Goal: Task Accomplishment & Management: Use online tool/utility

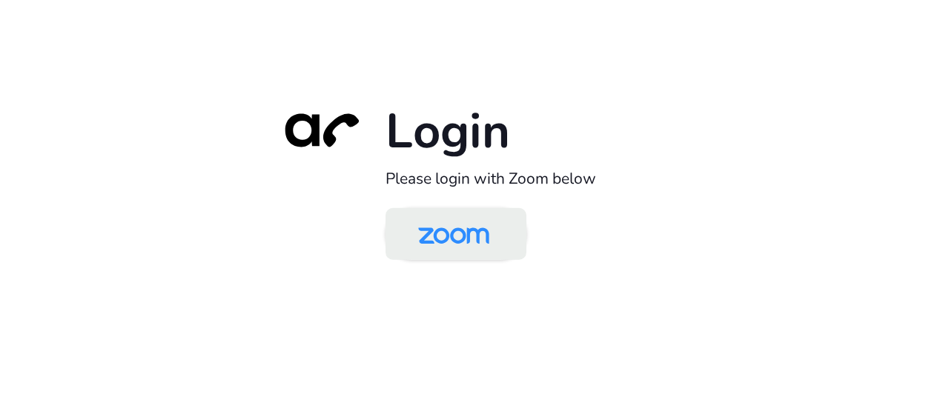
click at [459, 253] on img at bounding box center [454, 235] width 102 height 48
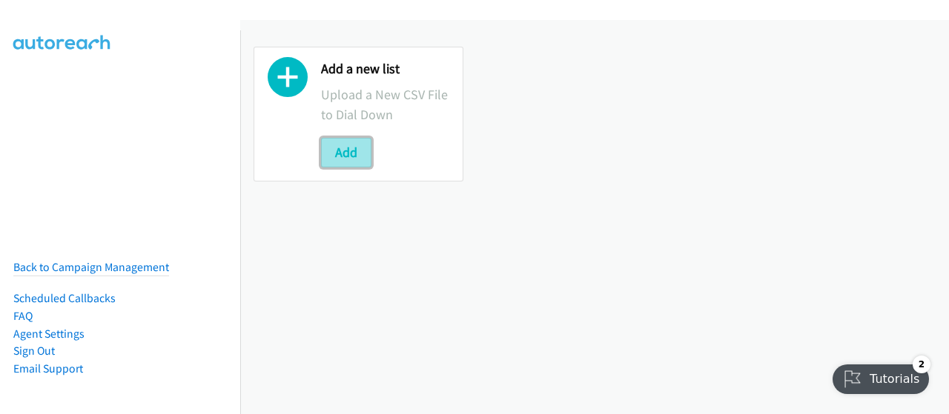
click at [343, 155] on button "Add" at bounding box center [346, 153] width 50 height 30
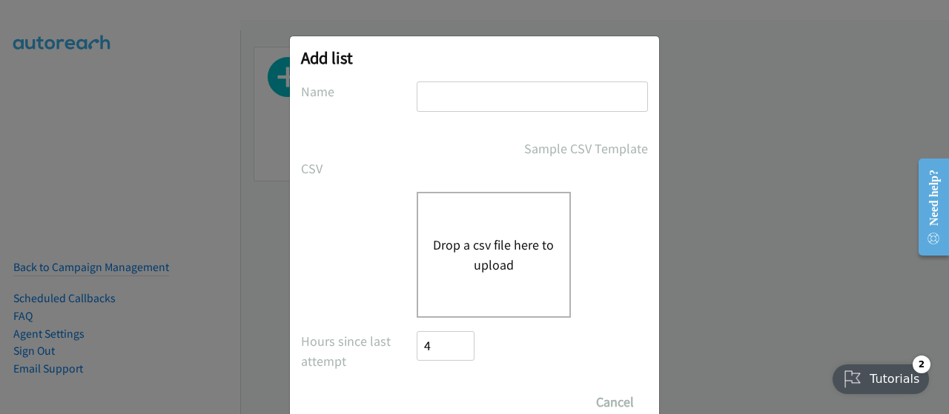
click at [454, 97] on input "text" at bounding box center [532, 97] width 231 height 30
type input "Zoomtopia"
click at [461, 275] on div "Drop a csv file here to upload" at bounding box center [494, 255] width 154 height 126
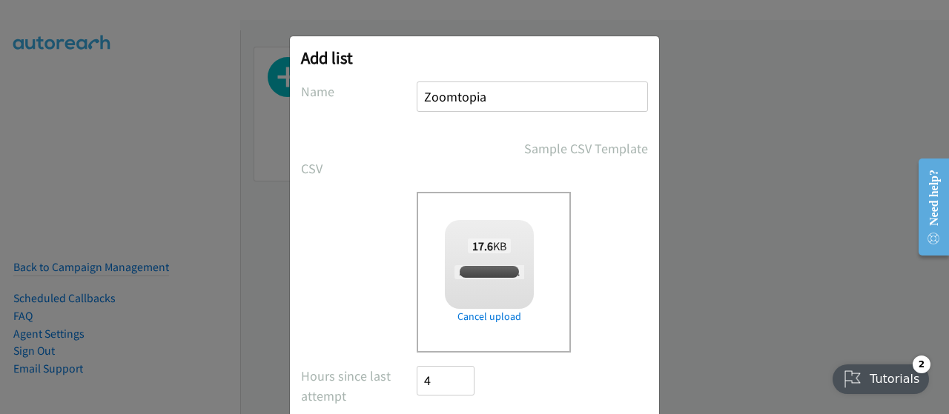
checkbox input "true"
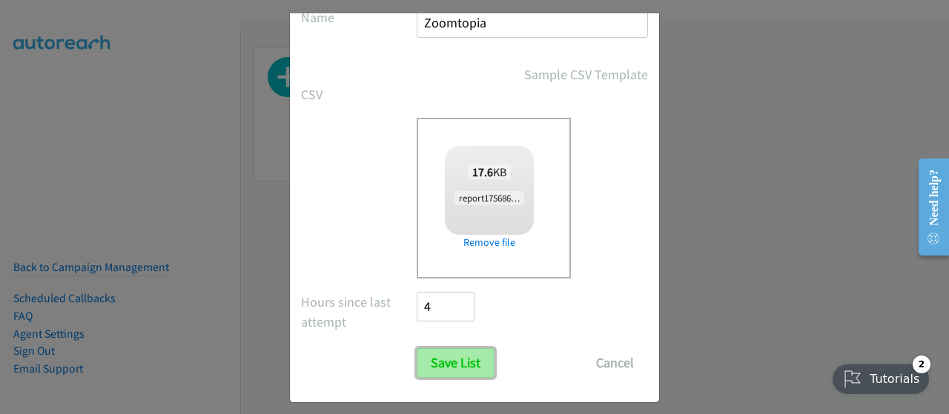
click at [461, 366] on input "Save List" at bounding box center [456, 363] width 78 height 30
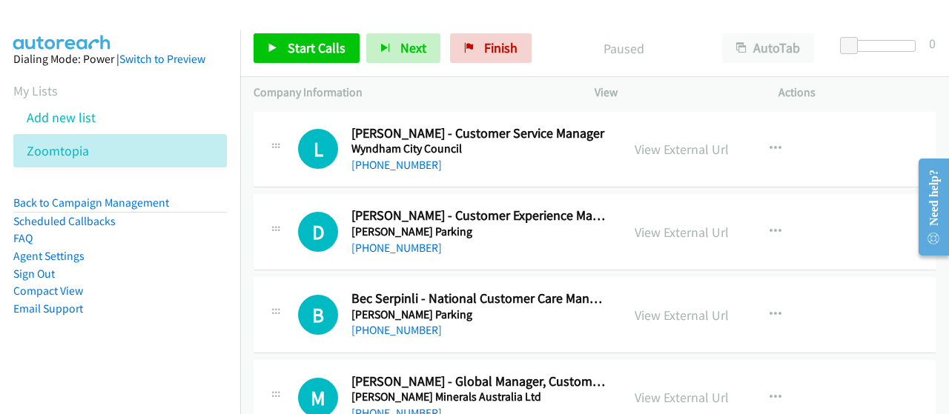
click at [550, 254] on div "+61 407 505 651" at bounding box center [479, 248] width 257 height 18
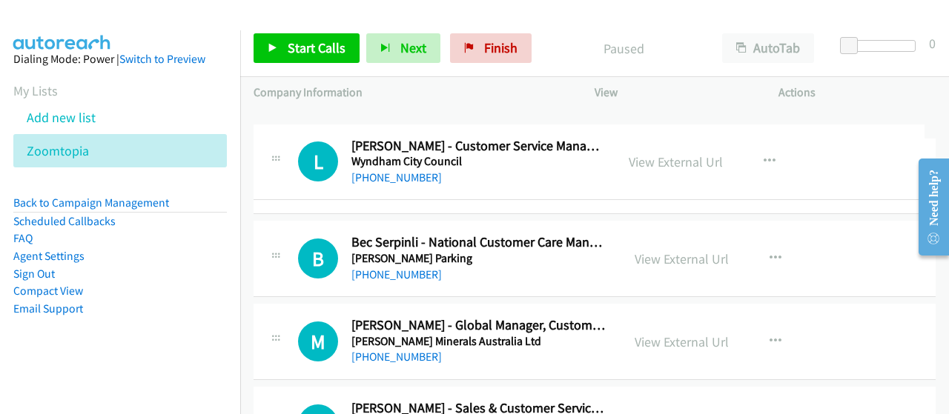
drag, startPoint x: 350, startPoint y: 123, endPoint x: 377, endPoint y: 136, distance: 29.5
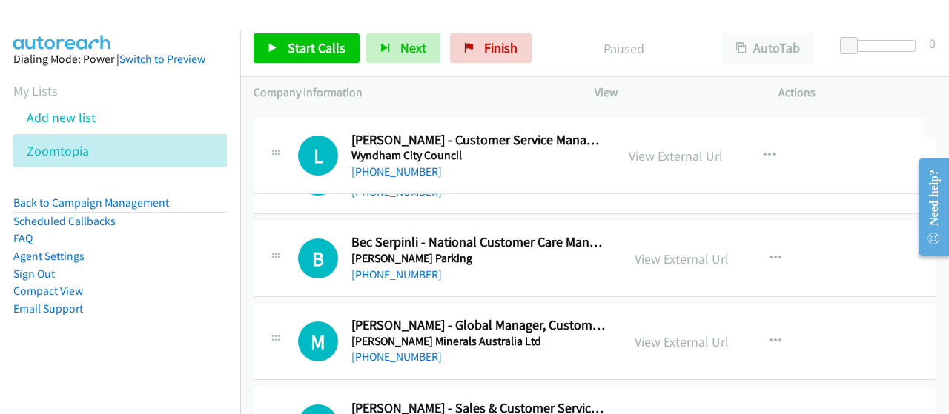
drag, startPoint x: 430, startPoint y: 139, endPoint x: 497, endPoint y: 146, distance: 67.8
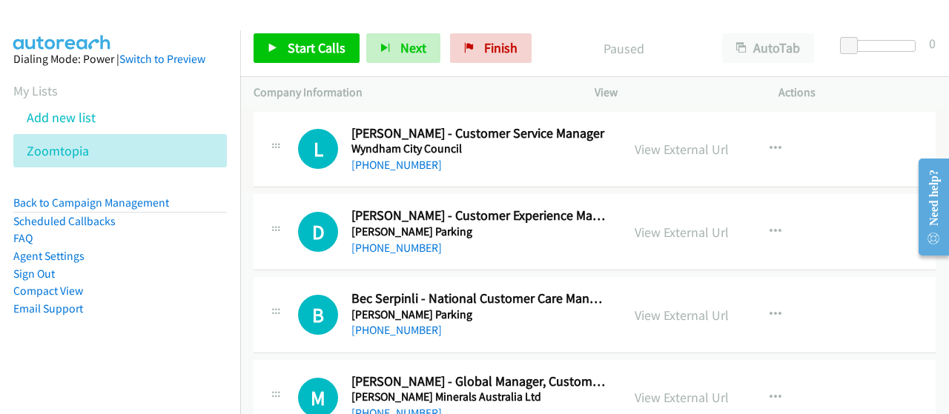
click at [489, 156] on div "+61 434 220 979" at bounding box center [479, 165] width 257 height 18
drag, startPoint x: 670, startPoint y: 151, endPoint x: 657, endPoint y: 151, distance: 13.4
click at [657, 151] on link "View External Url" at bounding box center [682, 149] width 94 height 17
click at [442, 248] on div "+61 407 505 651" at bounding box center [479, 248] width 257 height 18
click at [771, 317] on icon "button" at bounding box center [776, 315] width 12 height 12
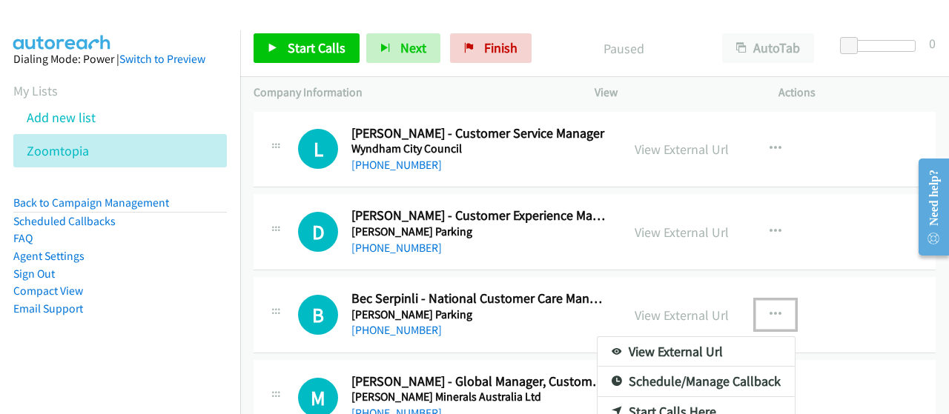
click at [840, 333] on div at bounding box center [474, 207] width 949 height 414
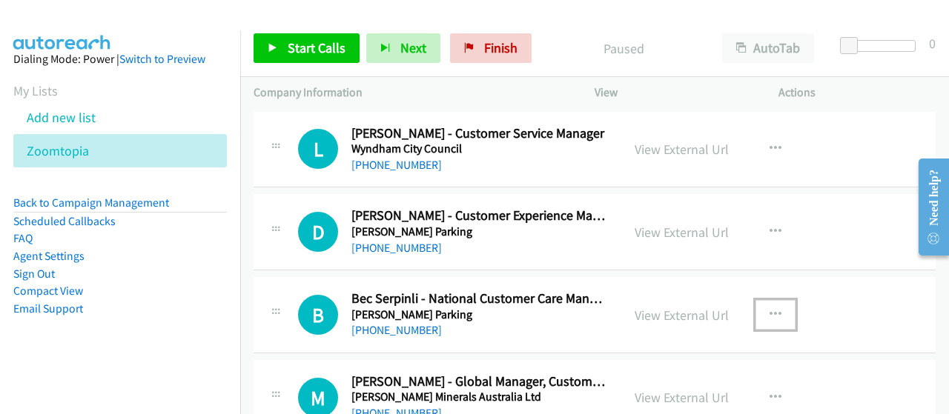
scroll to position [74, 0]
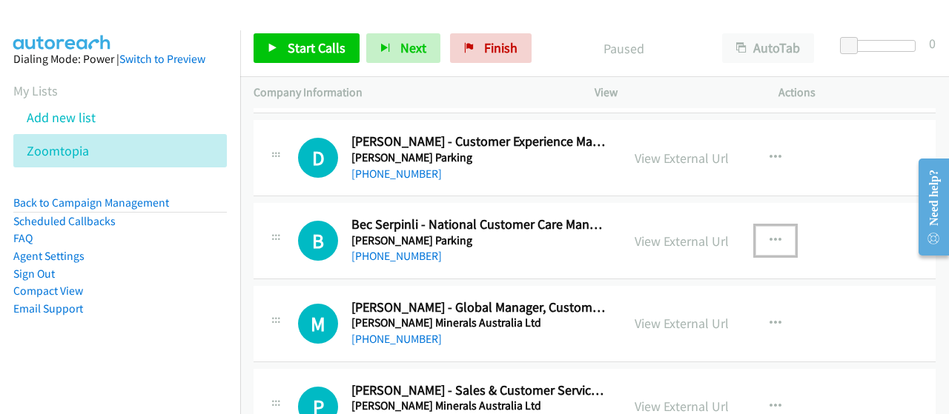
click at [761, 242] on button "button" at bounding box center [776, 241] width 40 height 30
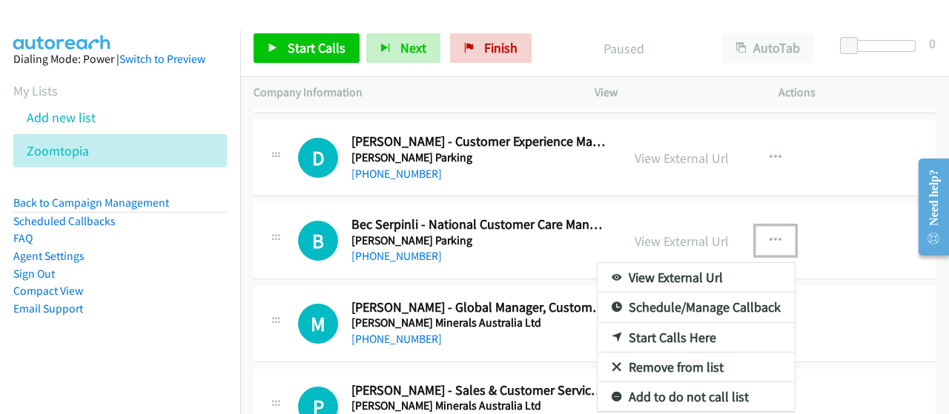
click at [859, 328] on div at bounding box center [474, 207] width 949 height 414
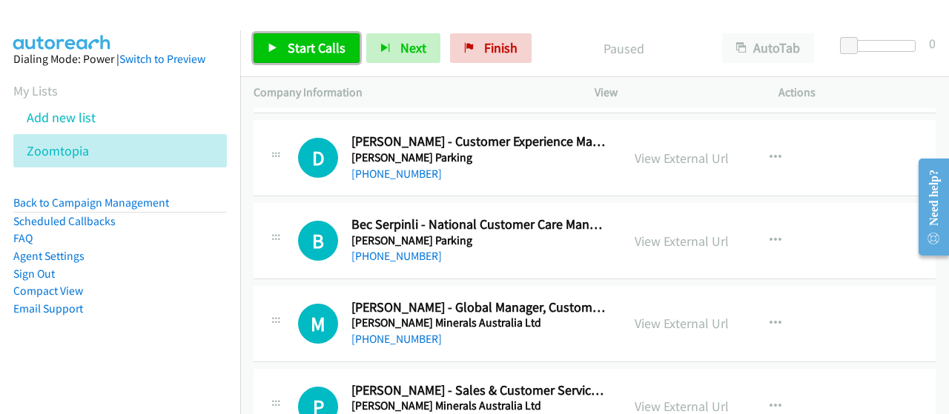
click at [337, 44] on span "Start Calls" at bounding box center [317, 47] width 58 height 17
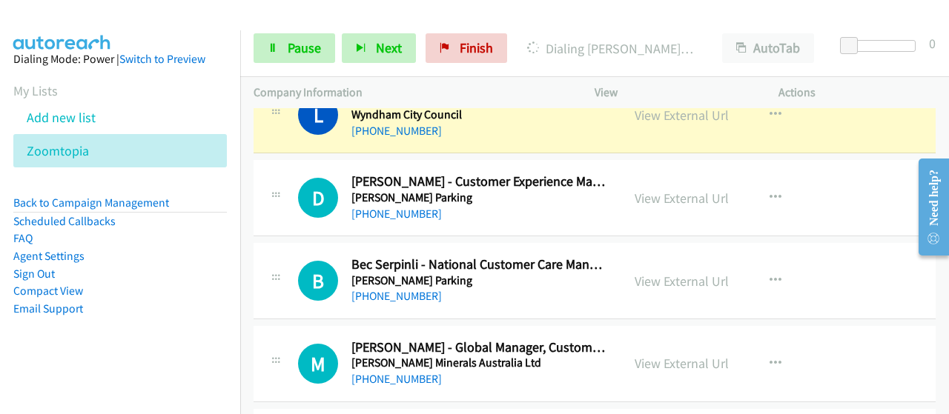
scroll to position [0, 0]
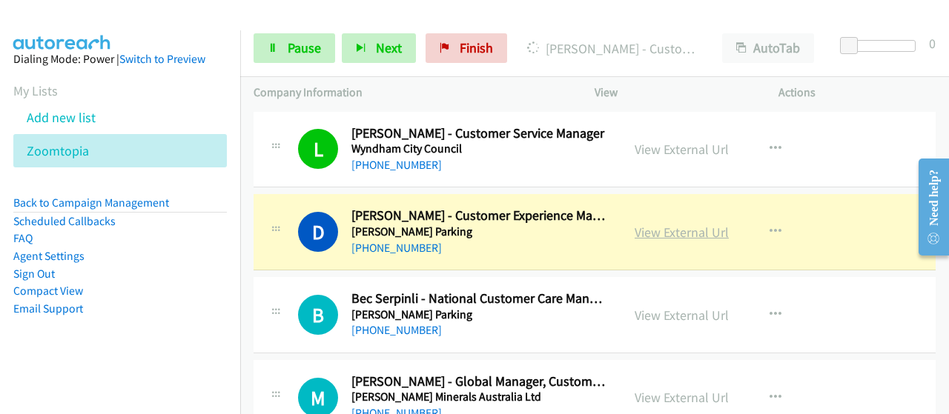
click at [652, 235] on link "View External Url" at bounding box center [682, 232] width 94 height 17
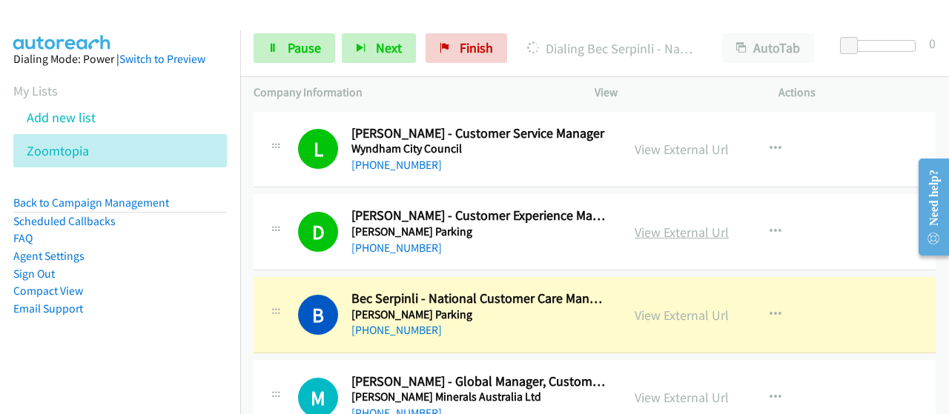
click at [655, 233] on link "View External Url" at bounding box center [682, 232] width 94 height 17
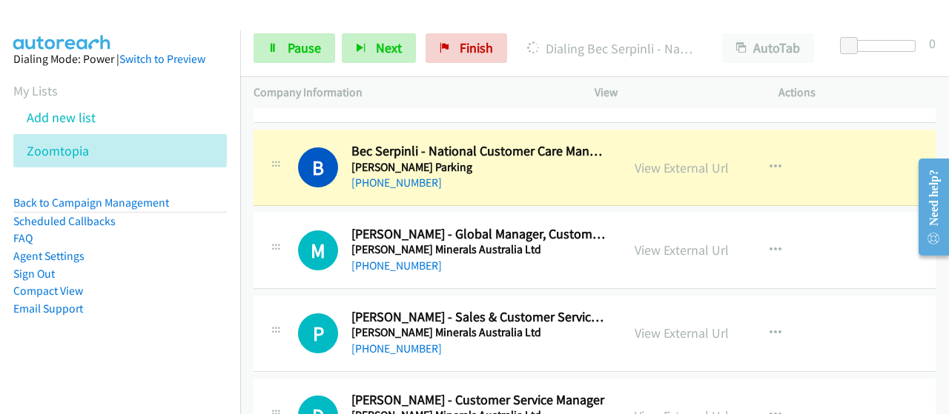
scroll to position [148, 0]
click at [675, 170] on link "View External Url" at bounding box center [682, 167] width 94 height 17
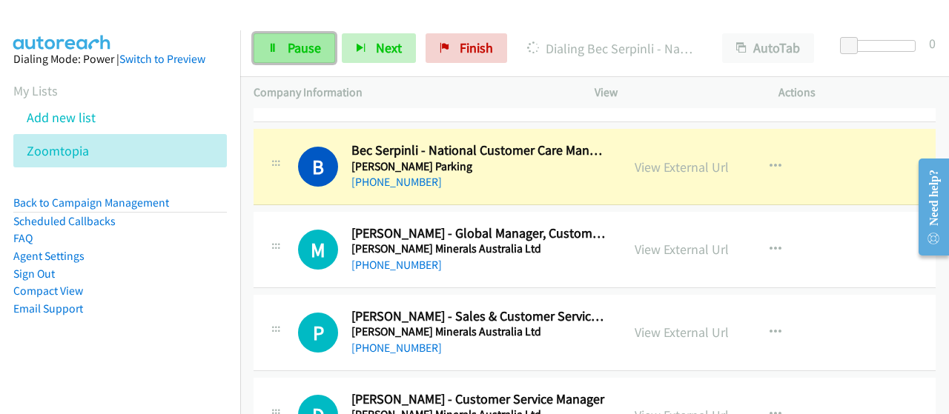
click at [288, 51] on span "Pause" at bounding box center [304, 47] width 33 height 17
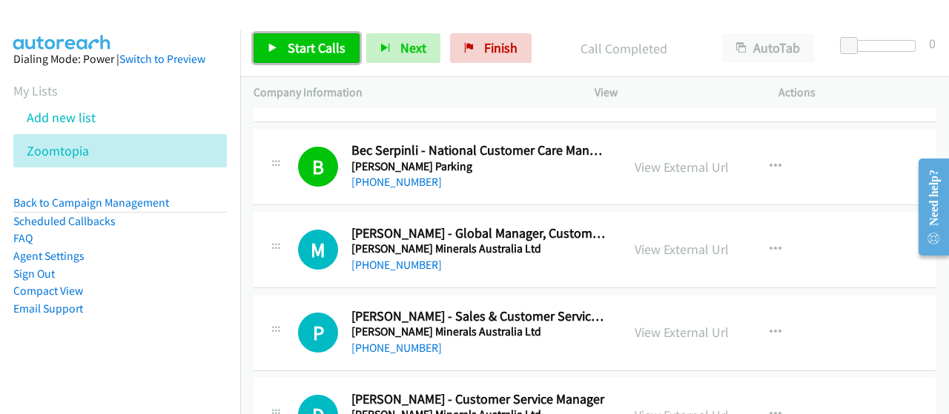
click at [295, 51] on span "Start Calls" at bounding box center [317, 47] width 58 height 17
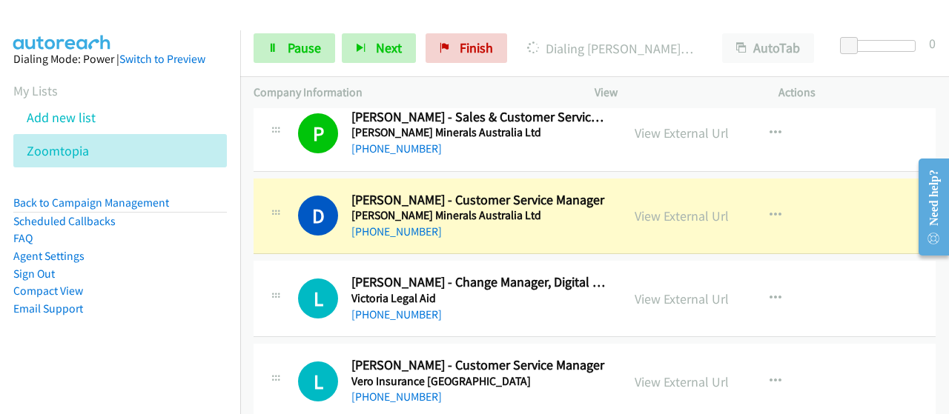
scroll to position [371, 0]
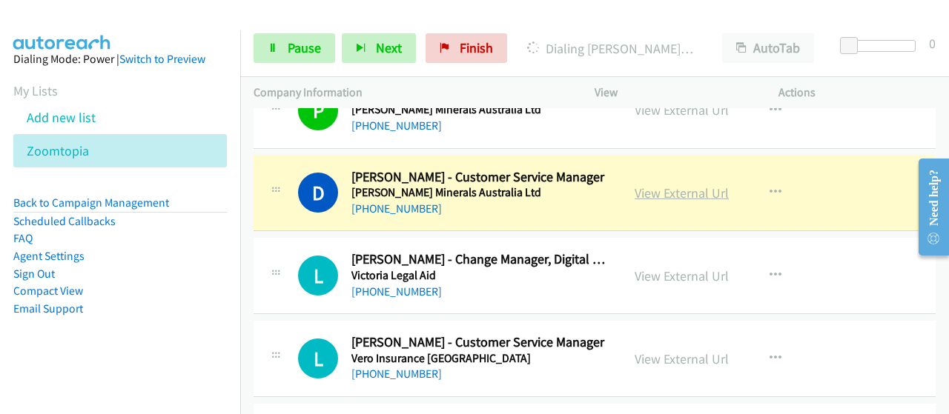
click at [646, 194] on link "View External Url" at bounding box center [682, 193] width 94 height 17
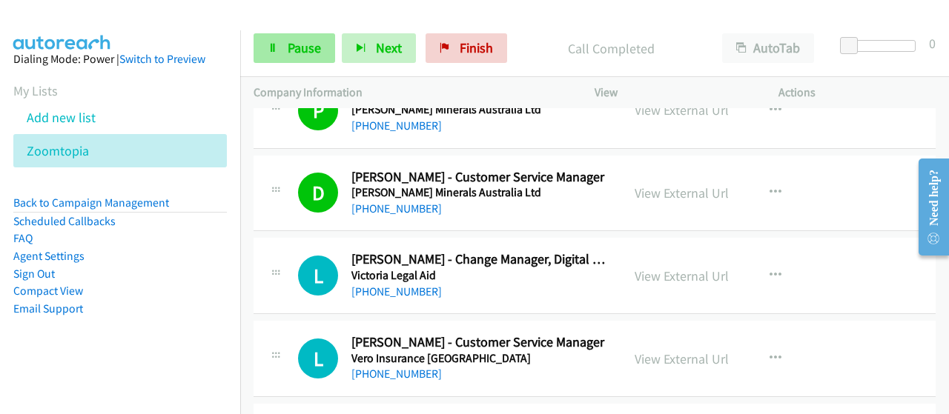
click at [297, 51] on span "Pause" at bounding box center [304, 47] width 33 height 17
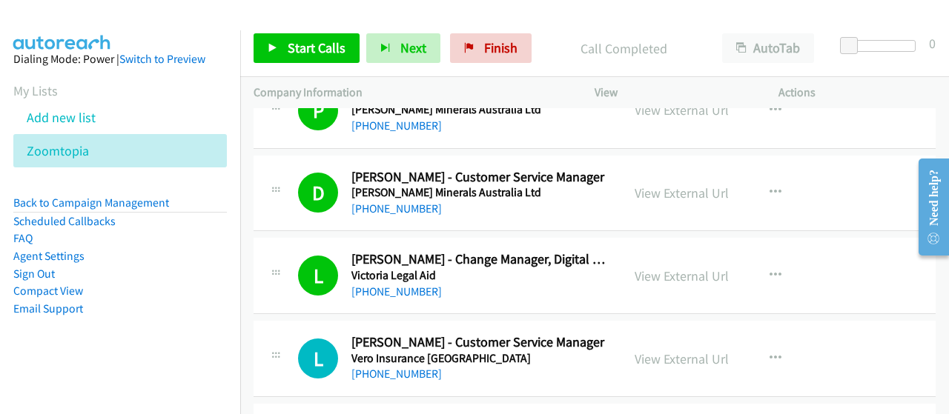
click at [67, 373] on aside "Dialing Mode: Power | Switch to Preview My Lists Add new list Zoomtopia Back to…" at bounding box center [120, 207] width 240 height 354
click at [84, 354] on aside "Dialing Mode: Power | Switch to Preview My Lists Add new list Zoomtopia Back to…" at bounding box center [120, 207] width 240 height 354
click at [318, 48] on span "Start Calls" at bounding box center [317, 47] width 58 height 17
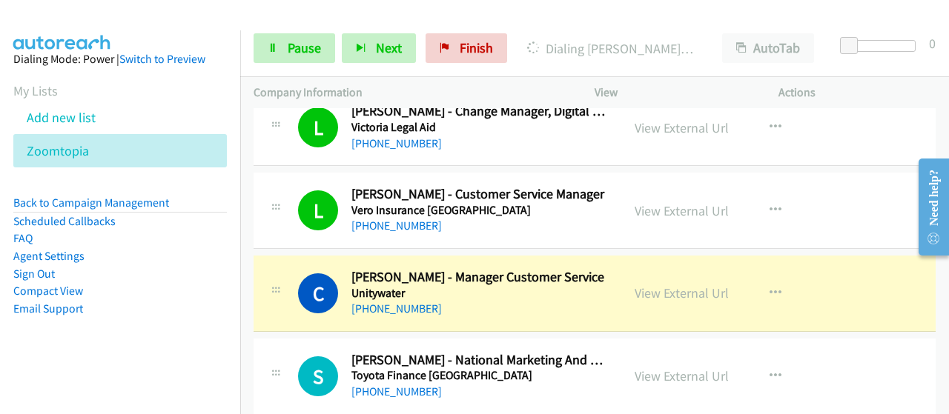
scroll to position [667, 0]
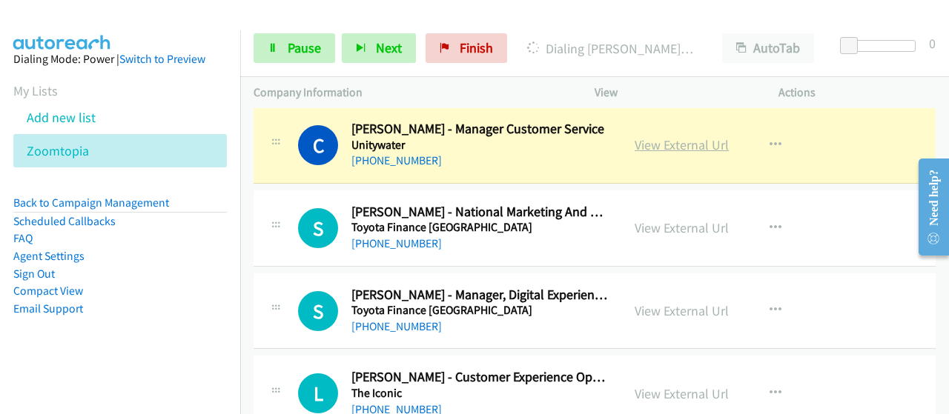
click at [641, 145] on link "View External Url" at bounding box center [682, 144] width 94 height 17
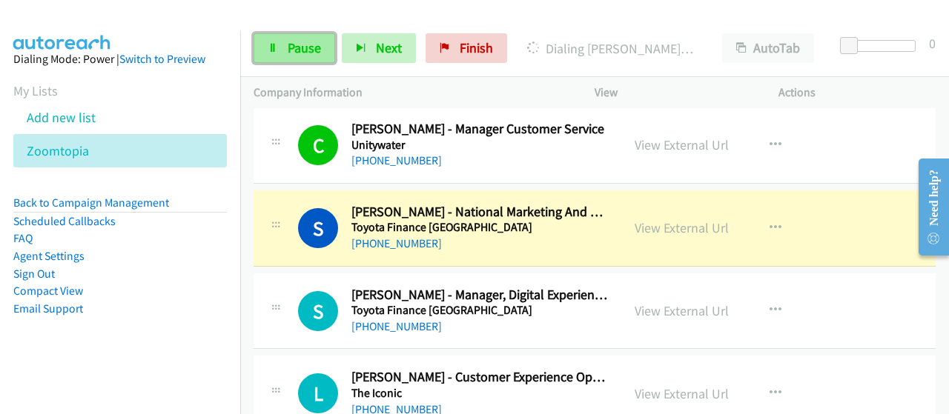
click at [300, 47] on span "Pause" at bounding box center [304, 47] width 33 height 17
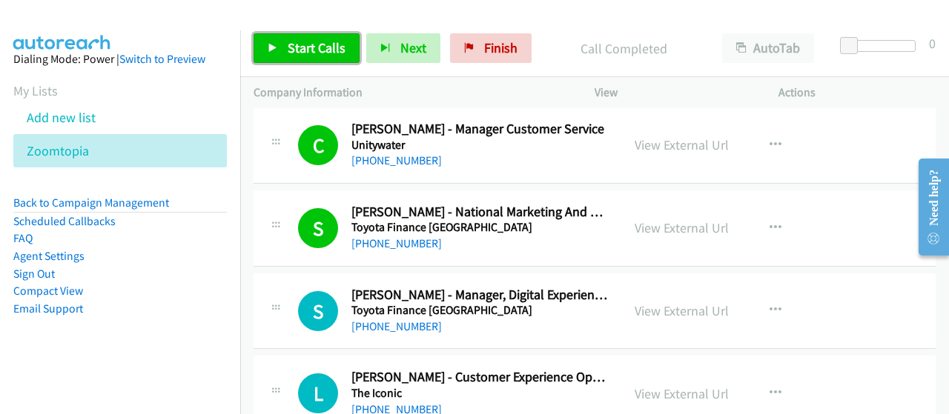
click at [298, 47] on span "Start Calls" at bounding box center [317, 47] width 58 height 17
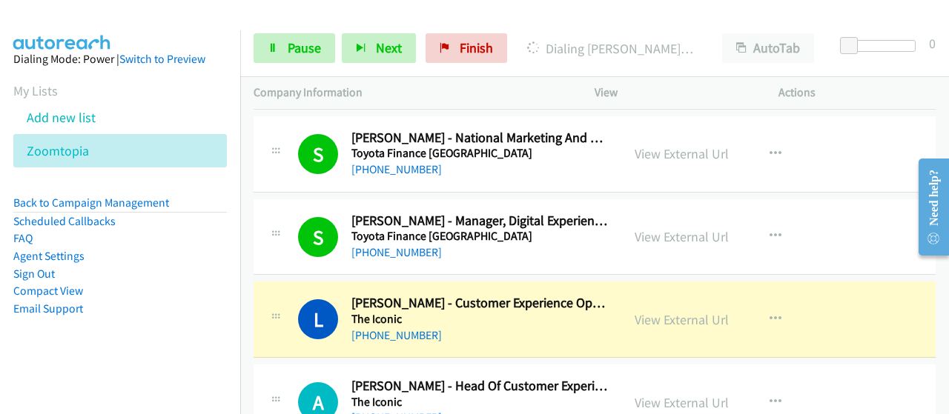
scroll to position [964, 0]
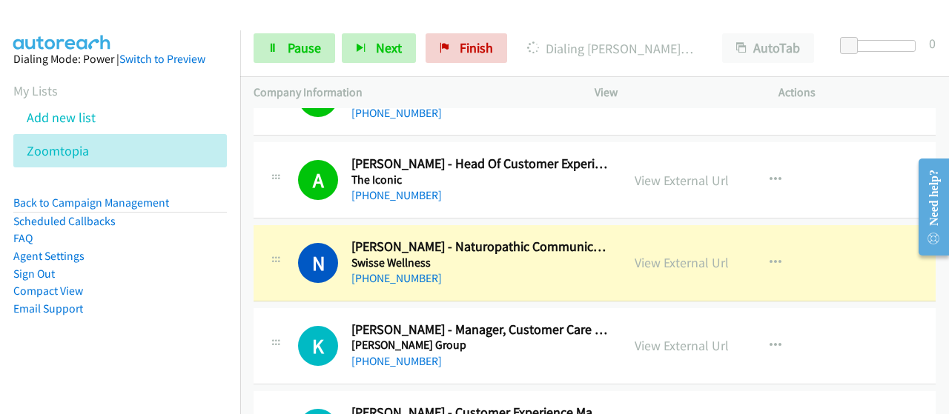
click at [449, 275] on div "+61 447 440 997" at bounding box center [479, 279] width 257 height 18
click at [686, 259] on link "View External Url" at bounding box center [682, 262] width 94 height 17
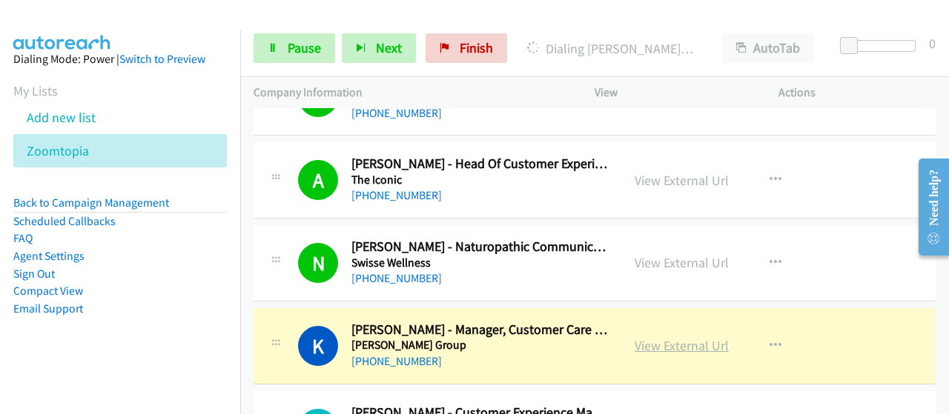
click at [685, 347] on link "View External Url" at bounding box center [682, 345] width 94 height 17
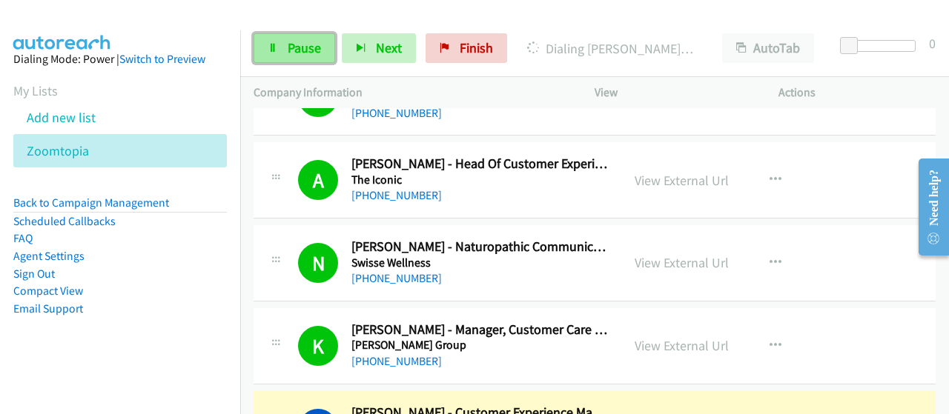
click at [289, 53] on span "Pause" at bounding box center [304, 47] width 33 height 17
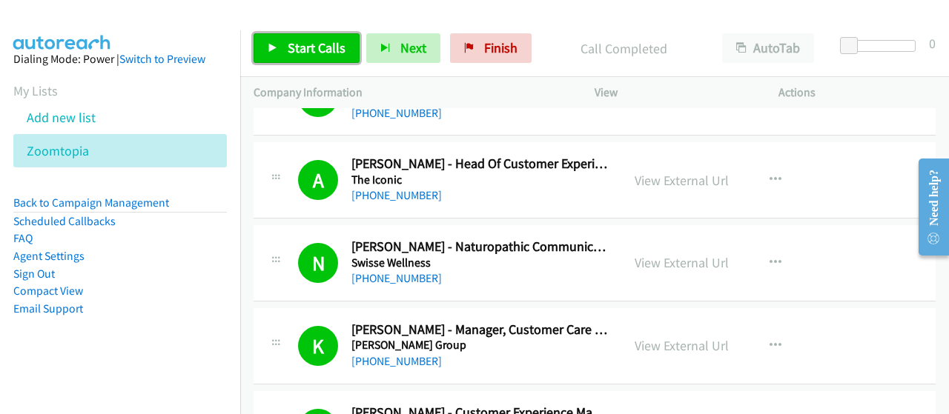
click at [325, 45] on span "Start Calls" at bounding box center [317, 47] width 58 height 17
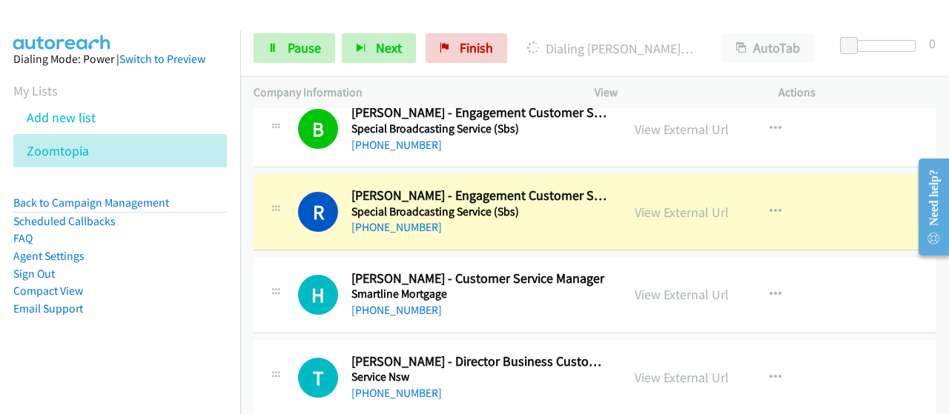
scroll to position [1483, 0]
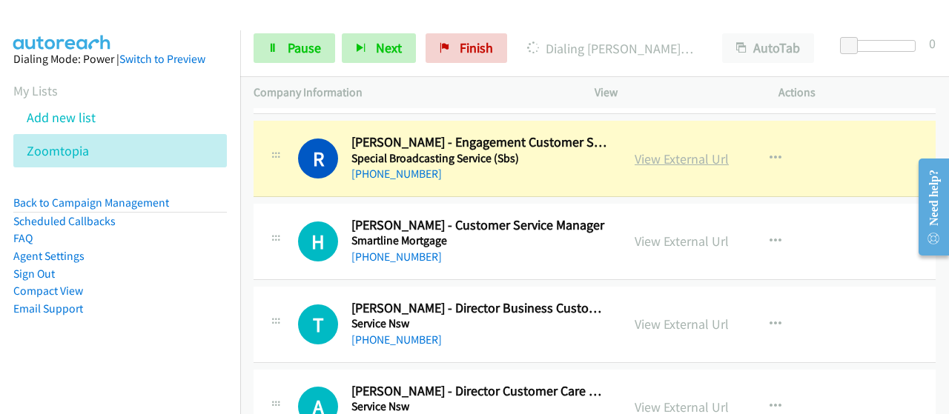
click at [660, 153] on link "View External Url" at bounding box center [682, 159] width 94 height 17
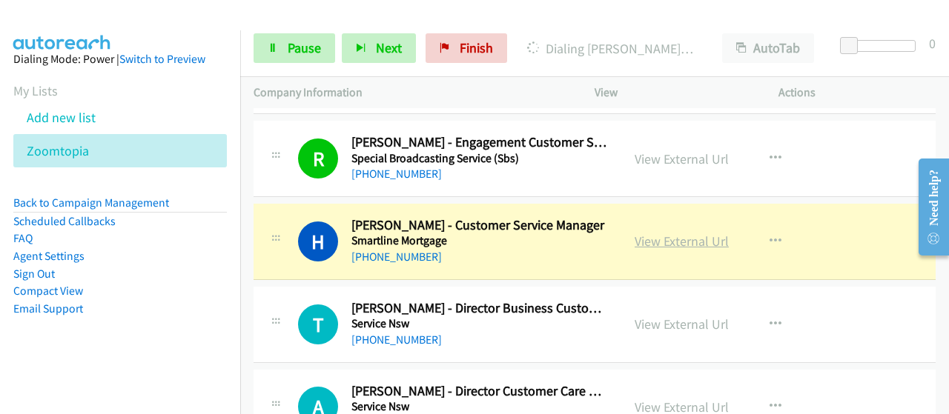
click at [666, 240] on link "View External Url" at bounding box center [682, 241] width 94 height 17
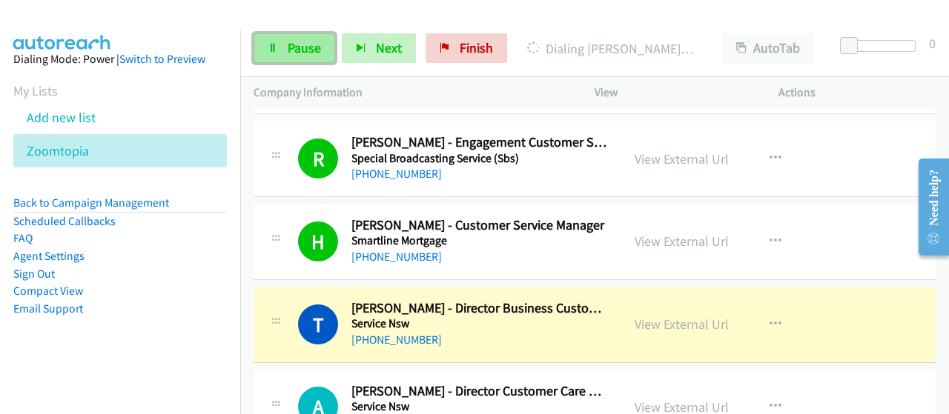
click at [313, 50] on span "Pause" at bounding box center [304, 47] width 33 height 17
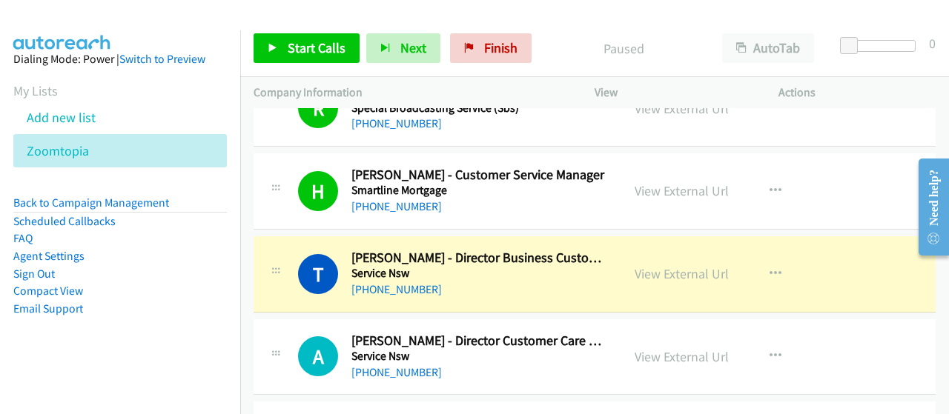
scroll to position [1557, 0]
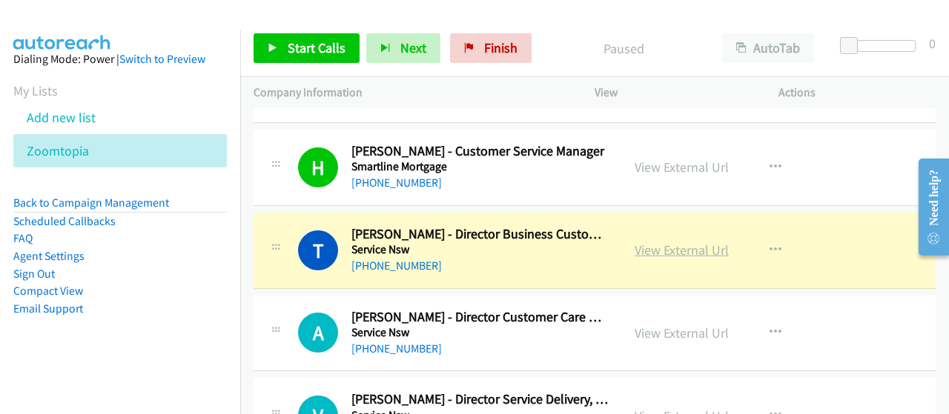
click at [667, 242] on link "View External Url" at bounding box center [682, 250] width 94 height 17
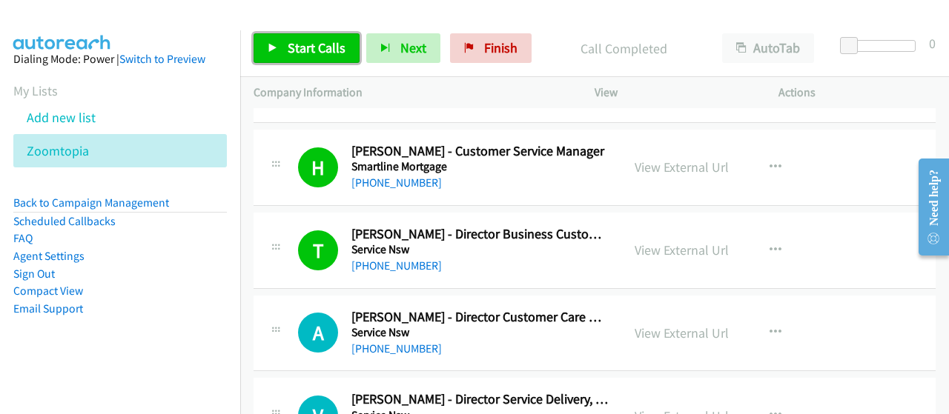
click at [318, 51] on span "Start Calls" at bounding box center [317, 47] width 58 height 17
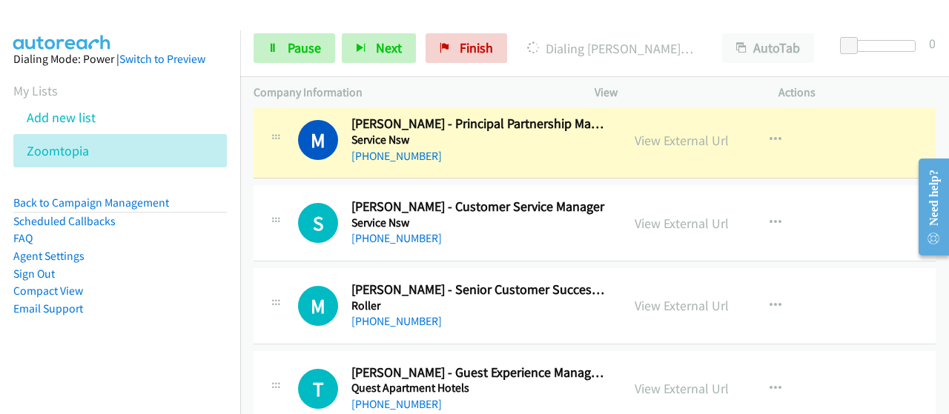
scroll to position [2224, 0]
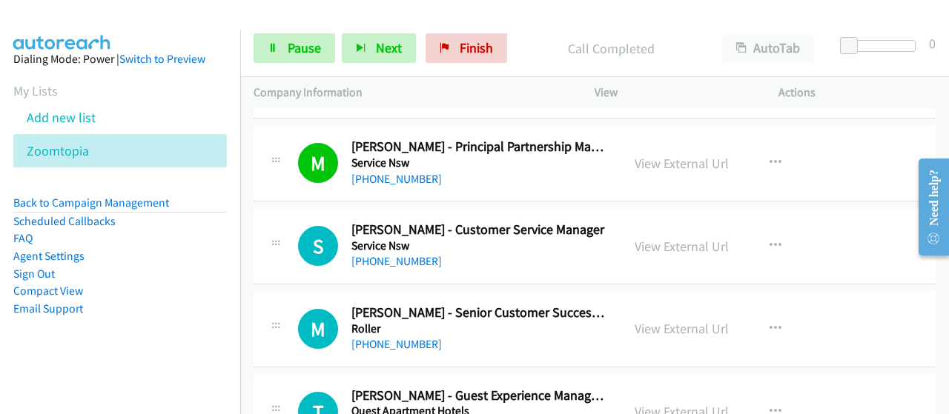
drag, startPoint x: 35, startPoint y: 363, endPoint x: 39, endPoint y: 325, distance: 38.0
click at [35, 363] on aside "Dialing Mode: Power | Switch to Preview My Lists Add new list Zoomtopia Back to…" at bounding box center [120, 207] width 240 height 354
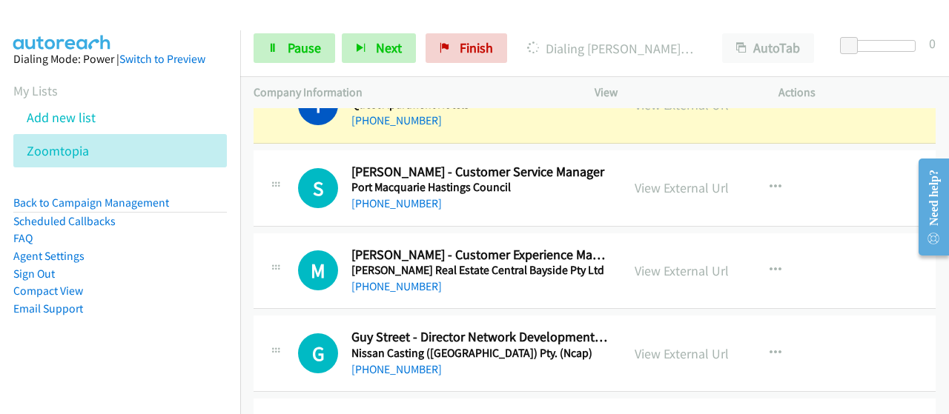
scroll to position [2462, 0]
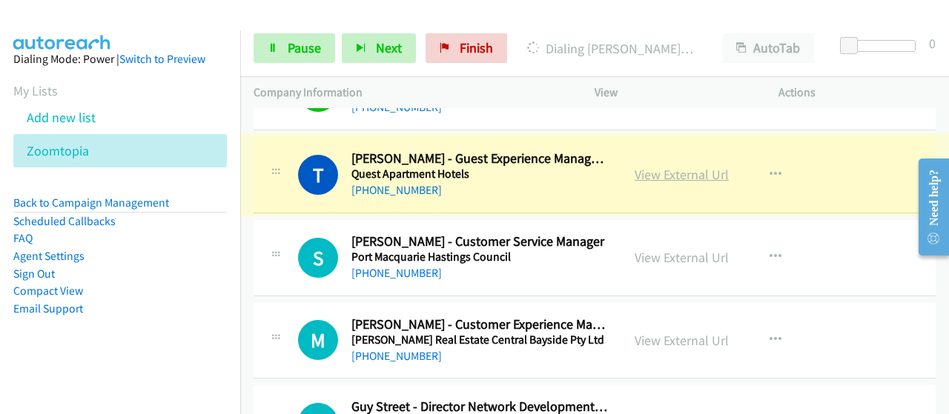
click at [681, 166] on link "View External Url" at bounding box center [682, 174] width 94 height 17
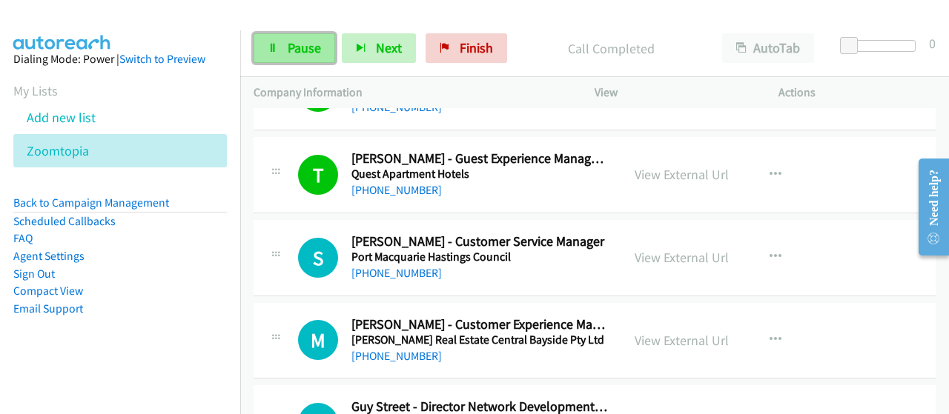
click at [293, 52] on span "Pause" at bounding box center [304, 47] width 33 height 17
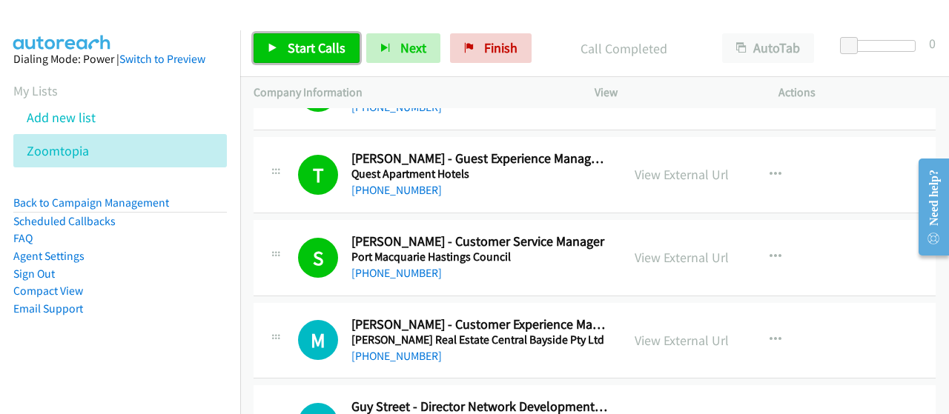
click at [298, 44] on span "Start Calls" at bounding box center [317, 47] width 58 height 17
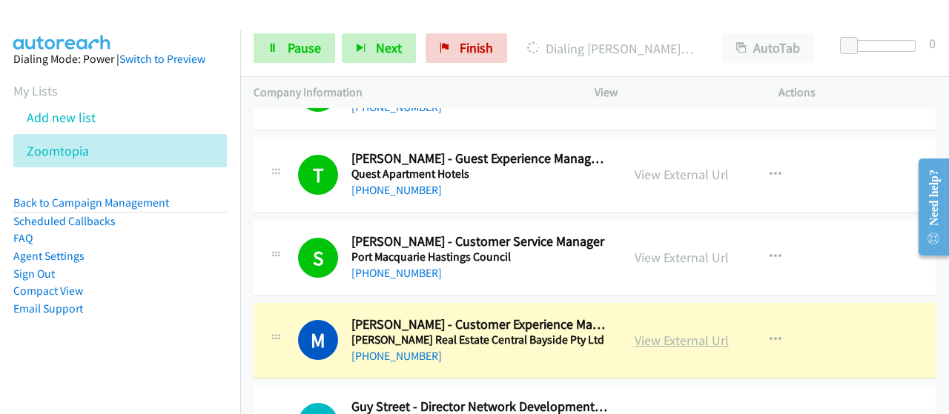
click at [644, 339] on link "View External Url" at bounding box center [682, 340] width 94 height 17
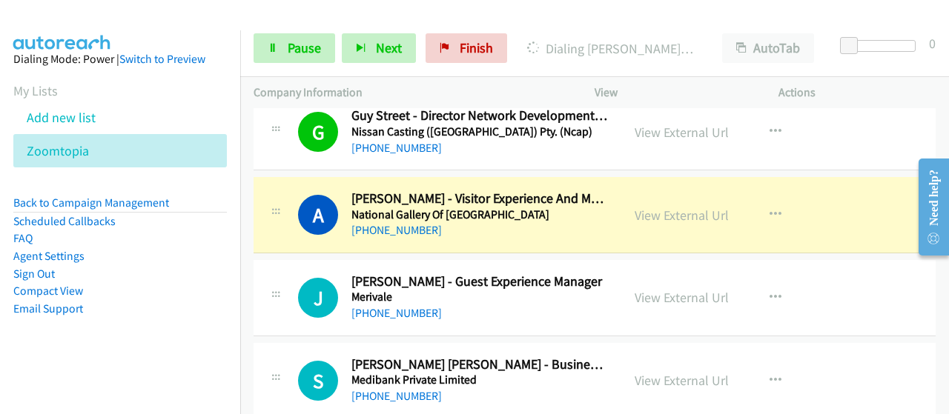
scroll to position [2758, 0]
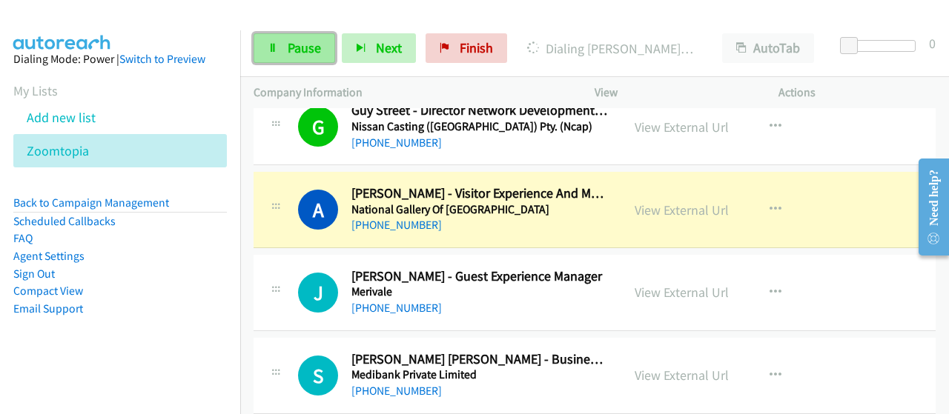
click at [304, 48] on span "Pause" at bounding box center [304, 47] width 33 height 17
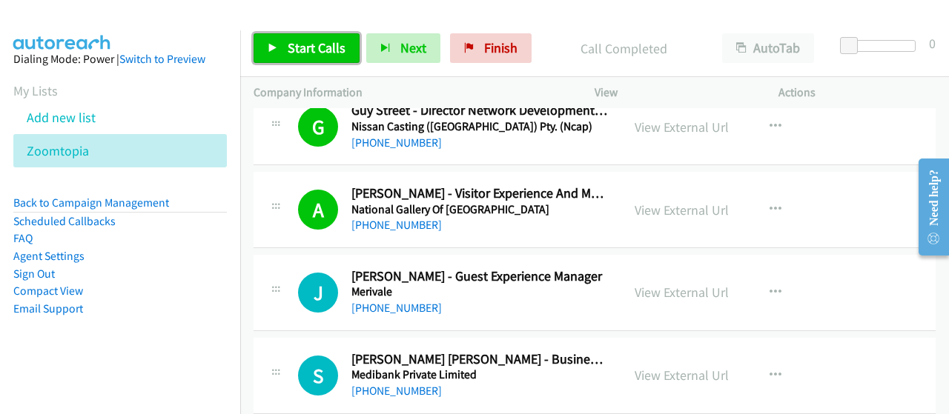
click at [314, 52] on span "Start Calls" at bounding box center [317, 47] width 58 height 17
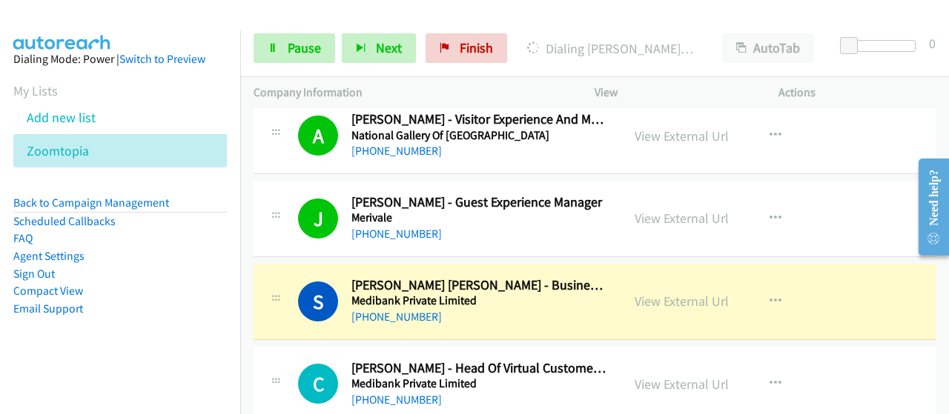
scroll to position [2980, 0]
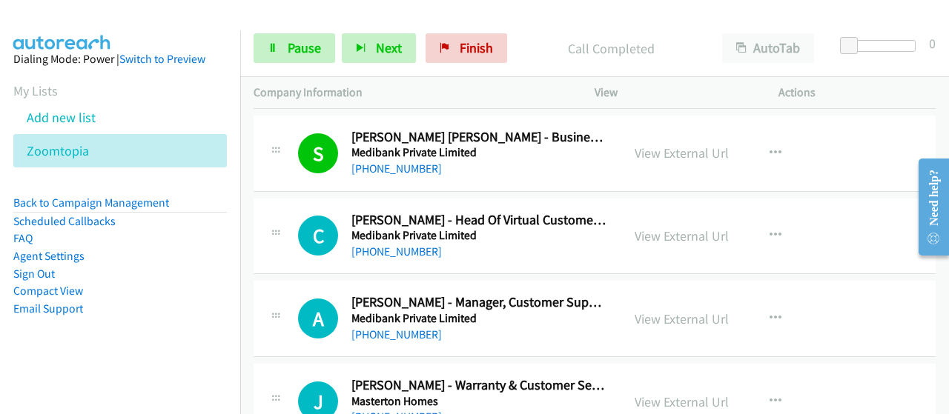
click at [556, 160] on div "+61 401 879 977" at bounding box center [479, 169] width 257 height 18
click at [518, 232] on h5 "Medibank Private Limited" at bounding box center [479, 235] width 257 height 15
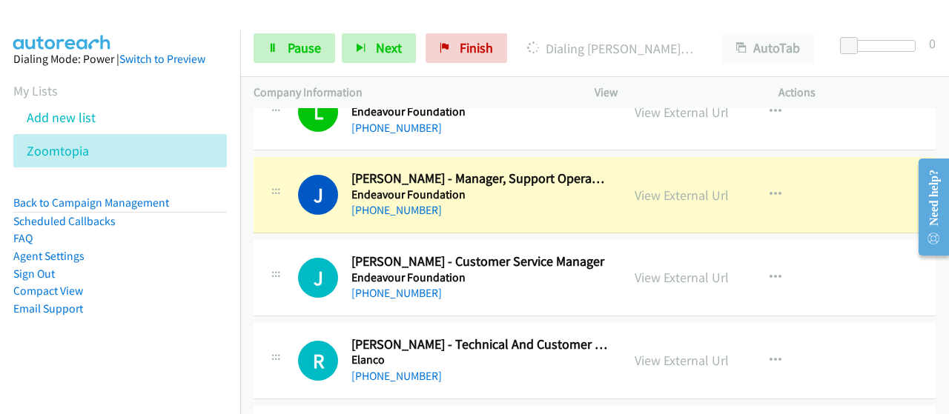
scroll to position [4537, 0]
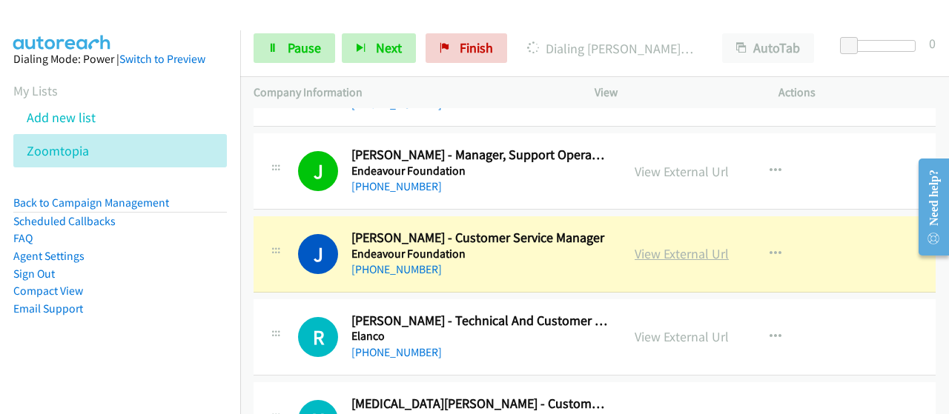
click at [656, 245] on link "View External Url" at bounding box center [682, 253] width 94 height 17
click at [300, 67] on div "Start Calls Pause Next Finish Dialing Jill Vesey - Customer Service Manager Aut…" at bounding box center [594, 48] width 709 height 57
click at [300, 38] on link "Pause" at bounding box center [295, 48] width 82 height 30
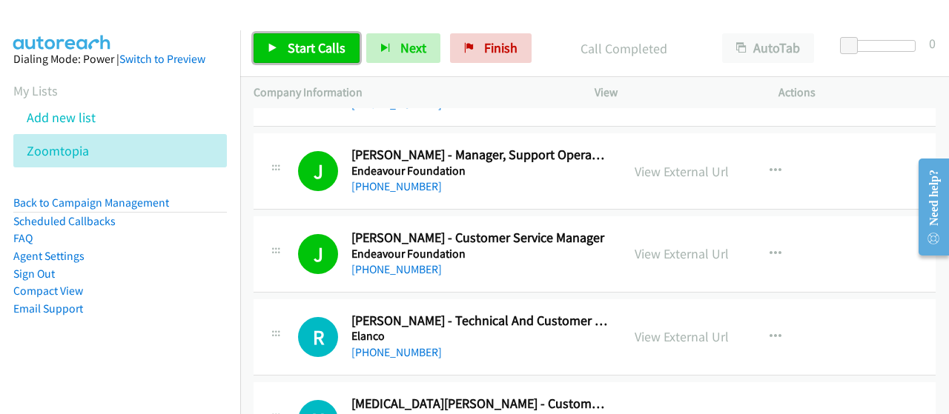
click at [268, 47] on icon at bounding box center [273, 49] width 10 height 10
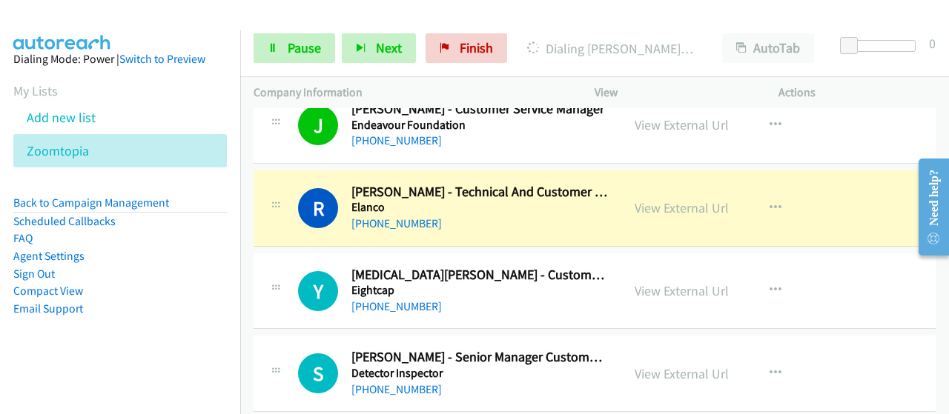
scroll to position [4686, 0]
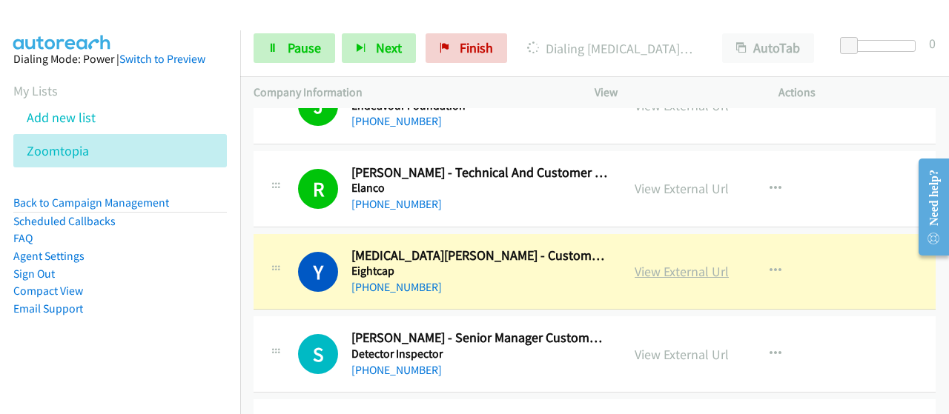
click at [641, 263] on link "View External Url" at bounding box center [682, 271] width 94 height 17
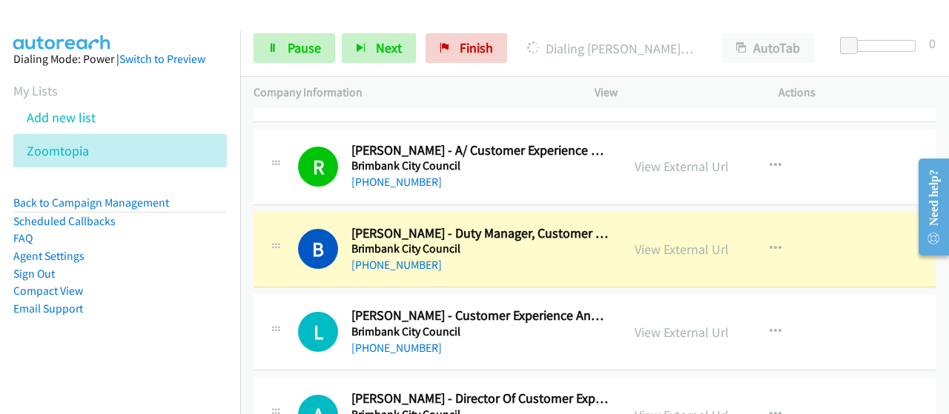
scroll to position [5279, 0]
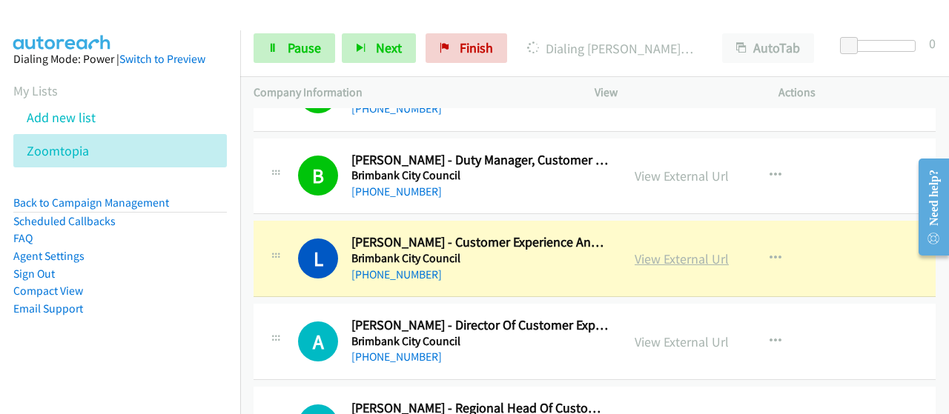
click at [648, 251] on link "View External Url" at bounding box center [682, 259] width 94 height 17
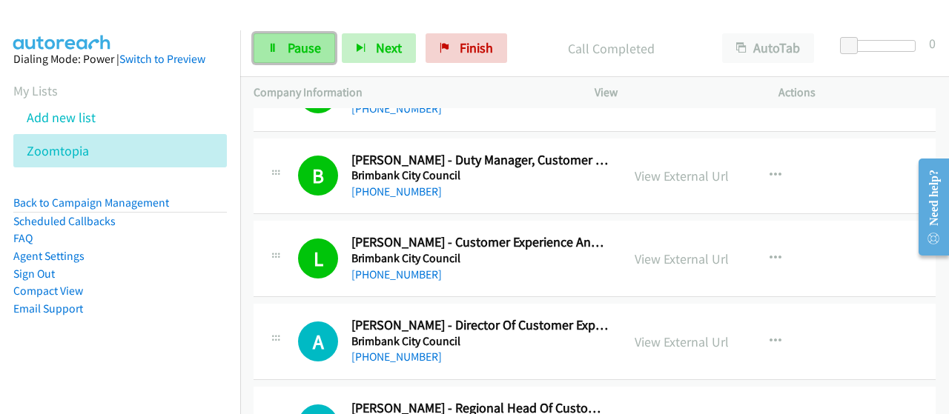
click at [299, 52] on span "Pause" at bounding box center [304, 47] width 33 height 17
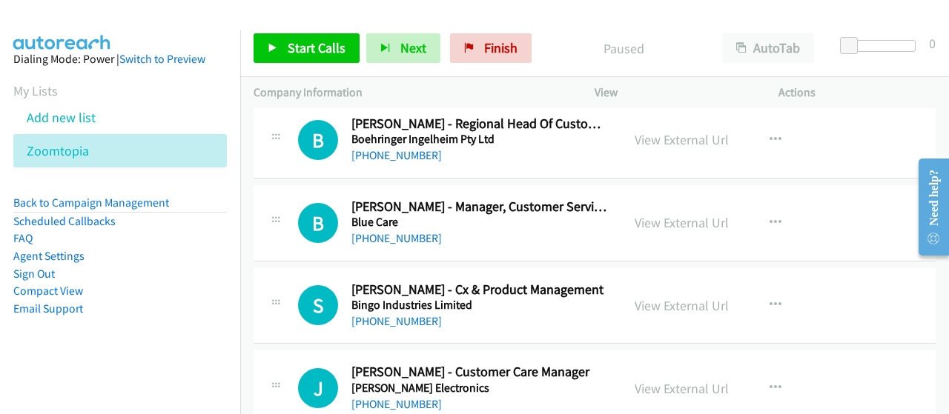
scroll to position [5575, 0]
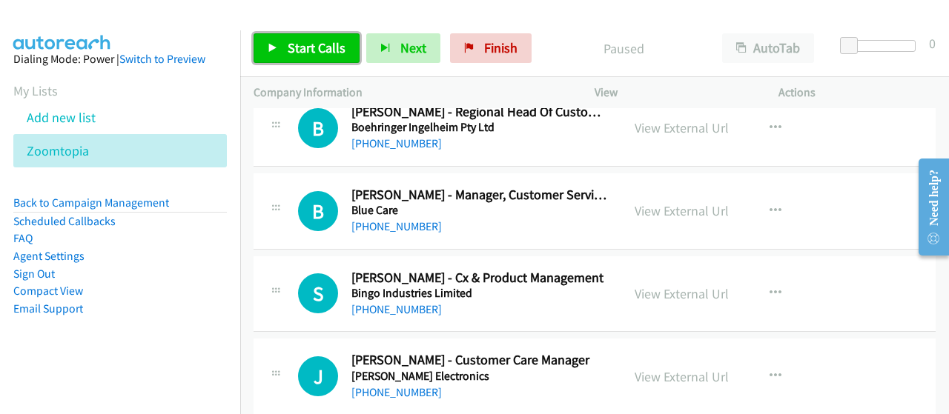
click at [291, 42] on span "Start Calls" at bounding box center [317, 47] width 58 height 17
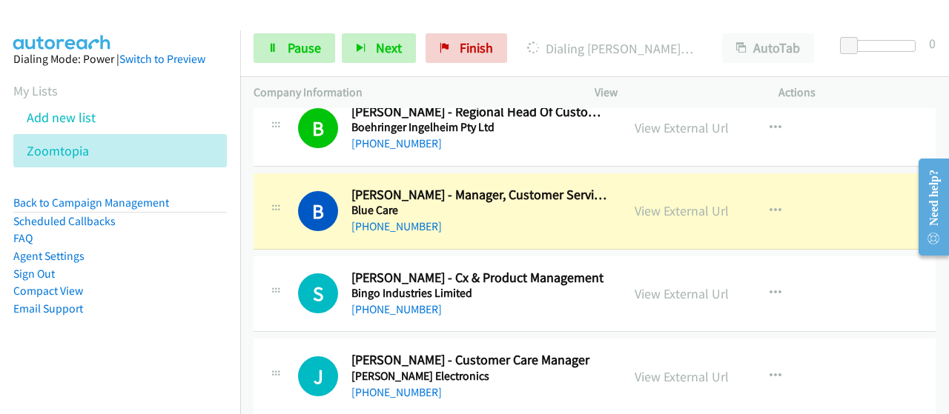
click at [201, 353] on aside "Dialing Mode: Power | Switch to Preview My Lists Add new list Zoomtopia Back to…" at bounding box center [120, 207] width 240 height 354
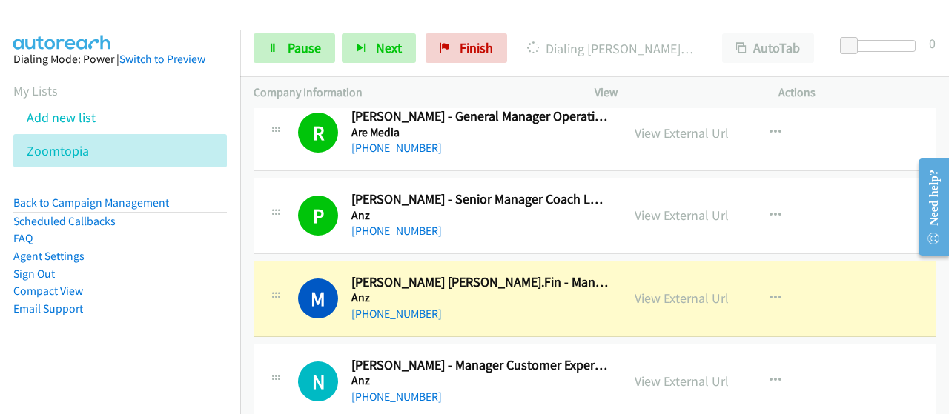
scroll to position [6391, 0]
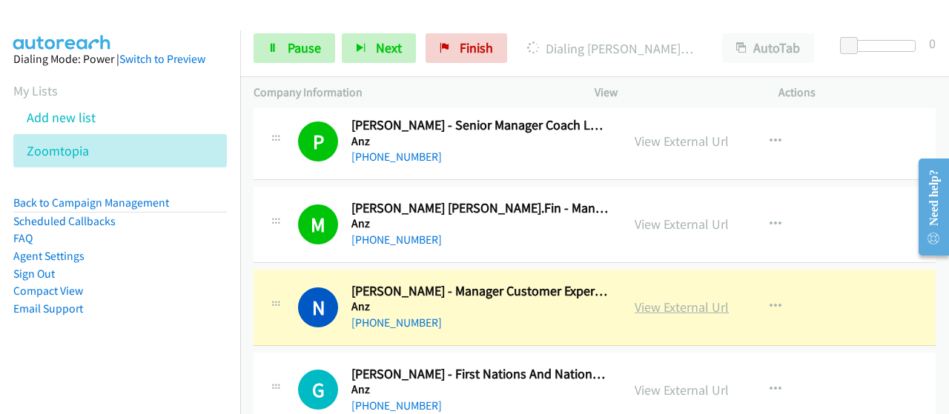
click at [653, 299] on link "View External Url" at bounding box center [682, 307] width 94 height 17
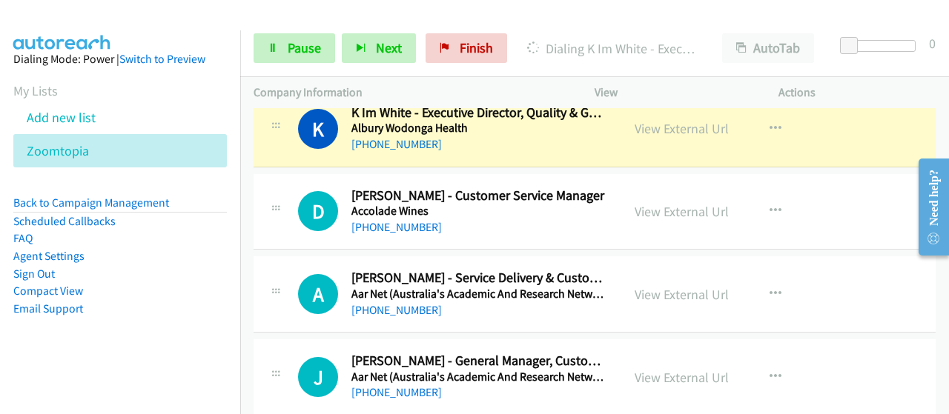
scroll to position [6910, 0]
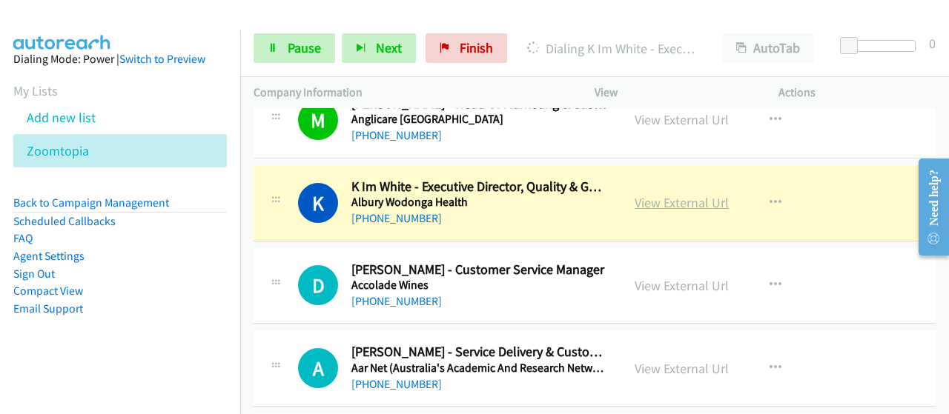
click at [648, 194] on link "View External Url" at bounding box center [682, 202] width 94 height 17
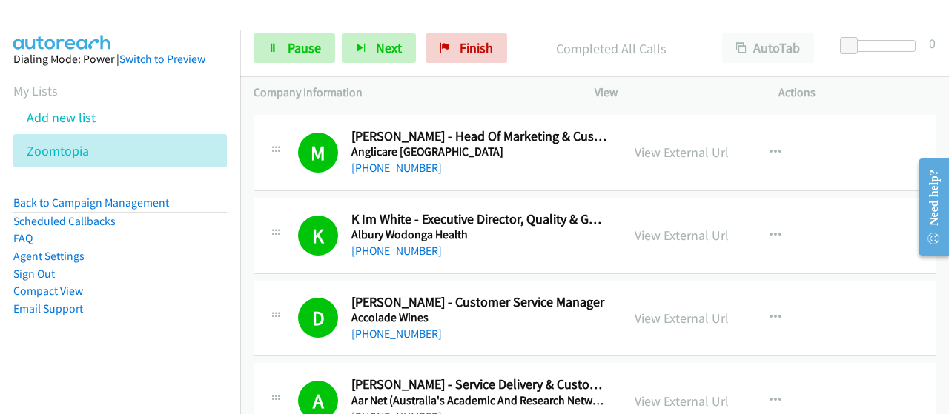
scroll to position [6986, 0]
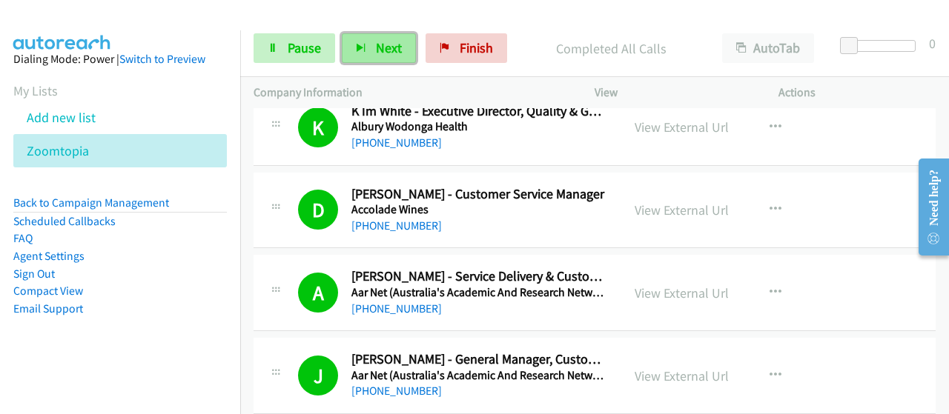
click at [374, 57] on button "Next" at bounding box center [379, 48] width 74 height 30
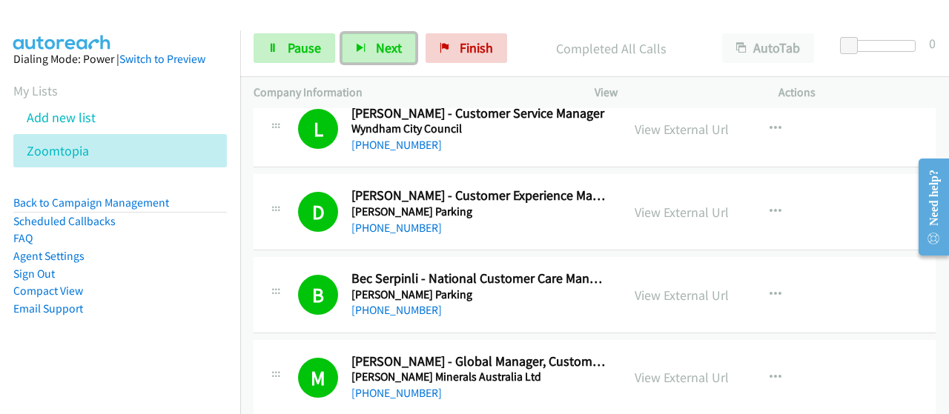
scroll to position [0, 0]
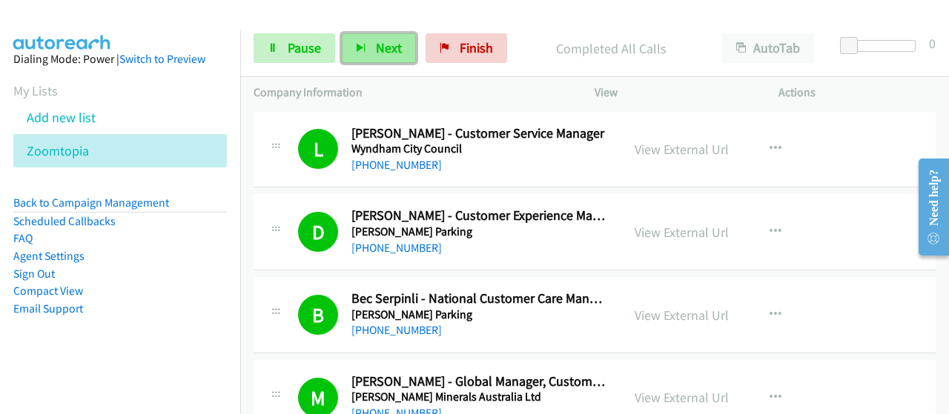
click at [366, 47] on button "Next" at bounding box center [379, 48] width 74 height 30
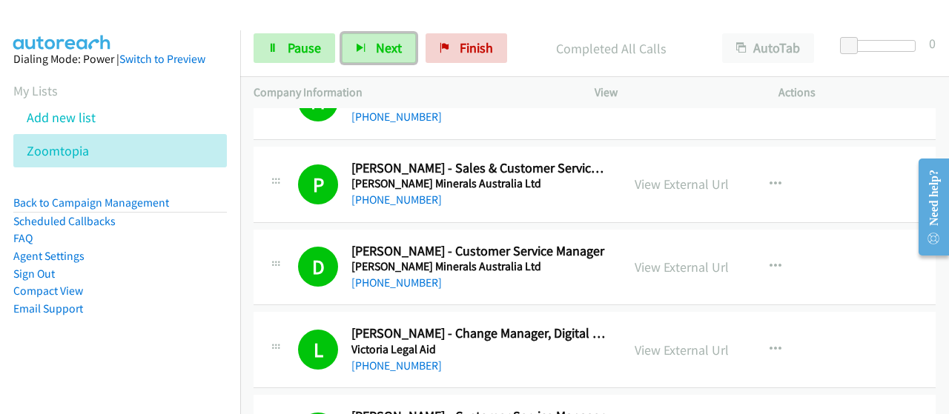
scroll to position [593, 0]
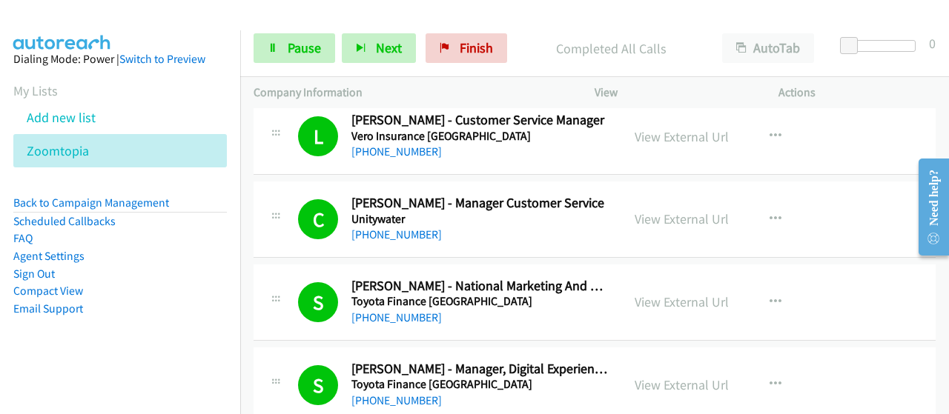
click at [190, 323] on aside "Dialing Mode: Power | Switch to Preview My Lists Add new list Zoomtopia Back to…" at bounding box center [120, 207] width 240 height 354
click at [361, 42] on button "Next" at bounding box center [379, 48] width 74 height 30
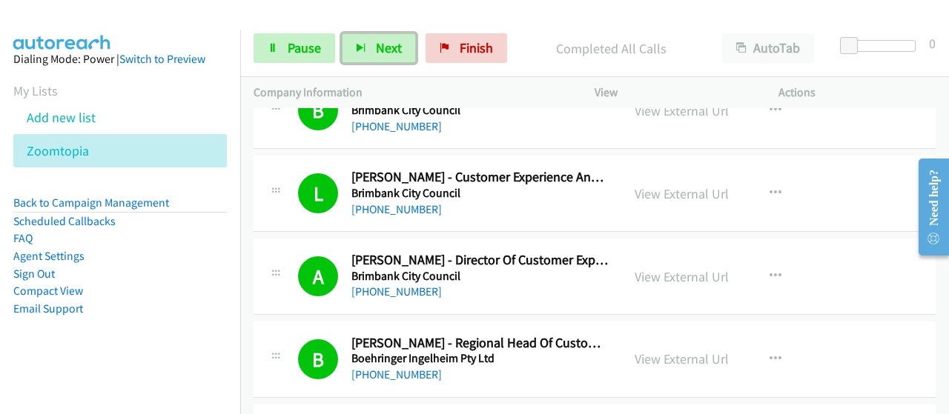
scroll to position [5429, 0]
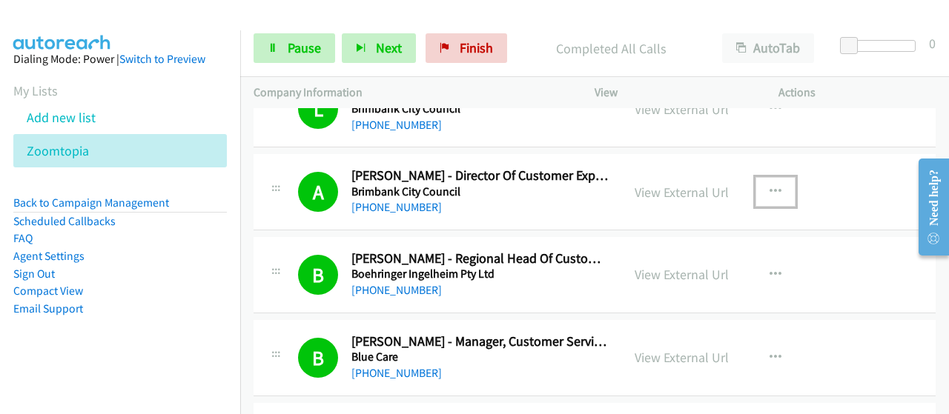
click at [775, 177] on button "button" at bounding box center [776, 192] width 40 height 30
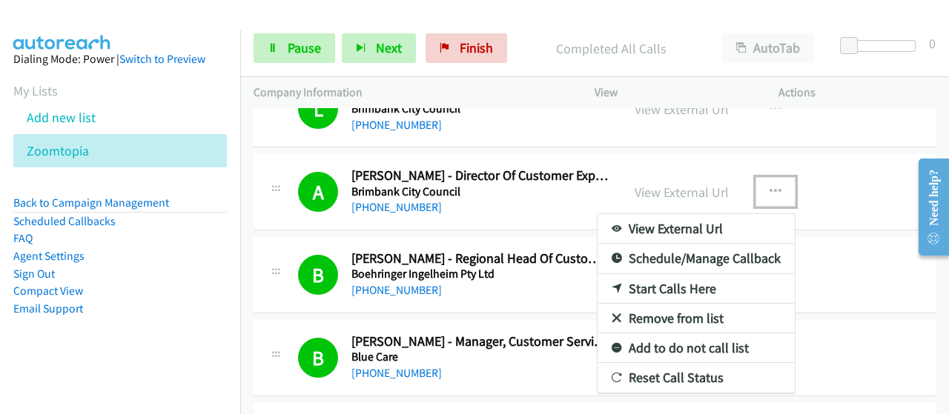
click at [681, 277] on link "Start Calls Here" at bounding box center [696, 289] width 197 height 30
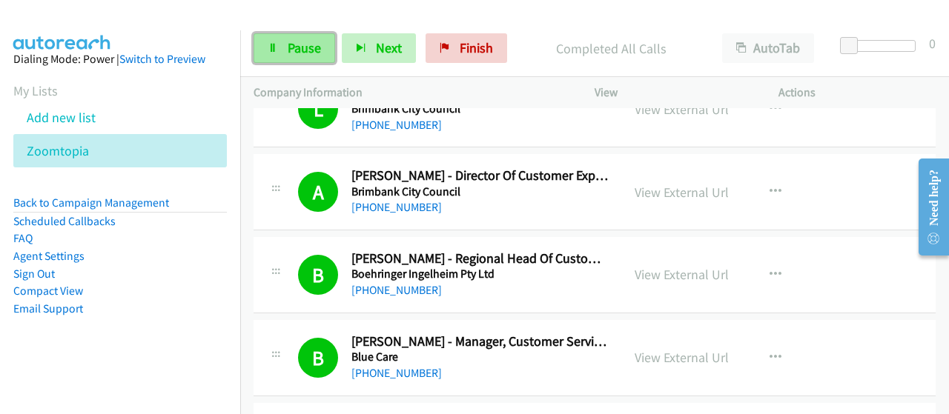
click at [305, 57] on link "Pause" at bounding box center [295, 48] width 82 height 30
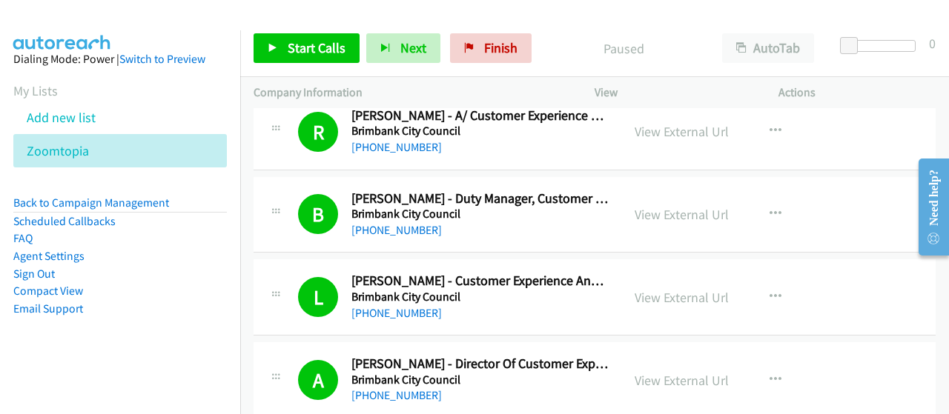
scroll to position [5313, 0]
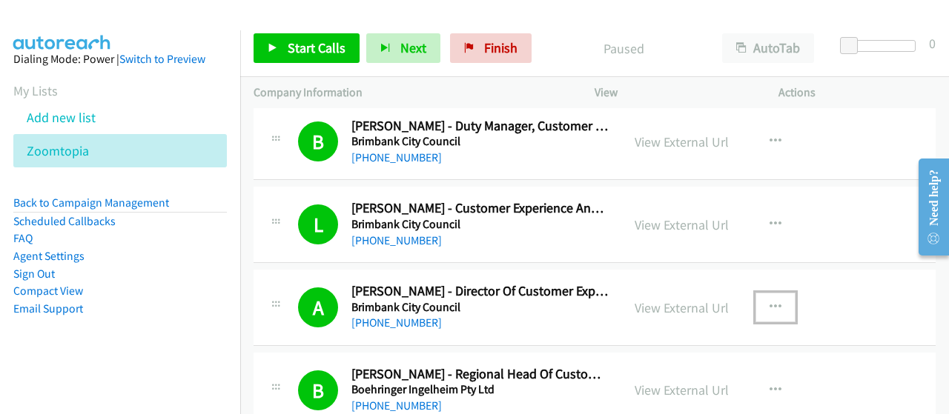
click at [770, 302] on icon "button" at bounding box center [776, 308] width 12 height 12
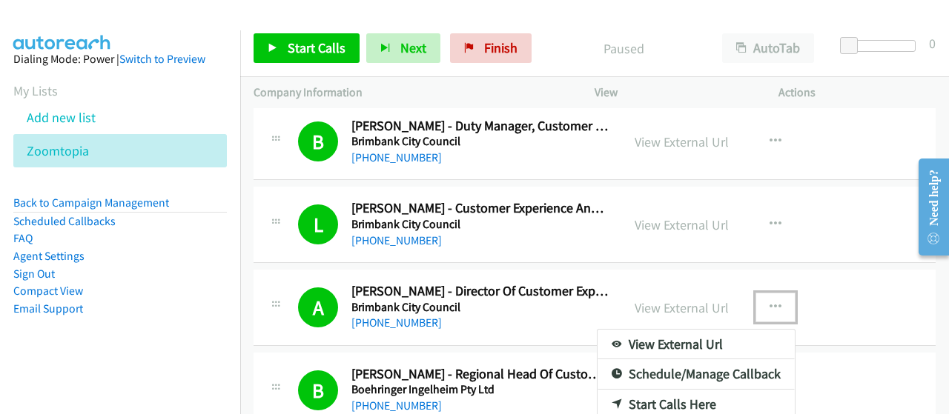
click at [655, 390] on link "Start Calls Here" at bounding box center [696, 405] width 197 height 30
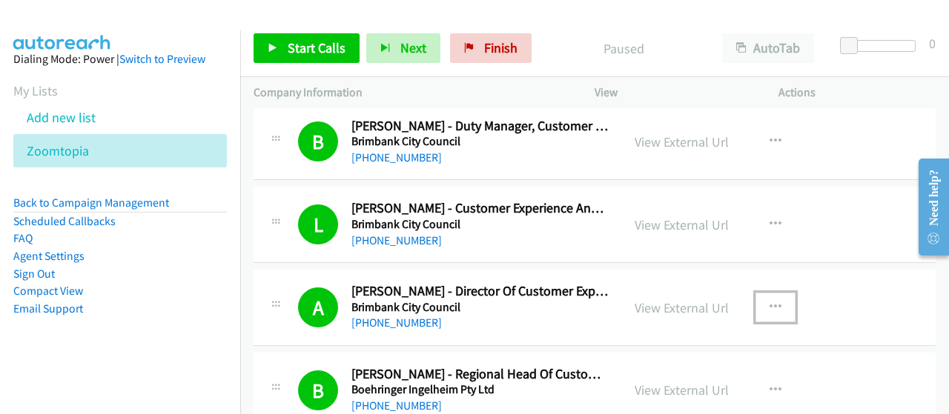
click at [764, 297] on button "button" at bounding box center [776, 308] width 40 height 30
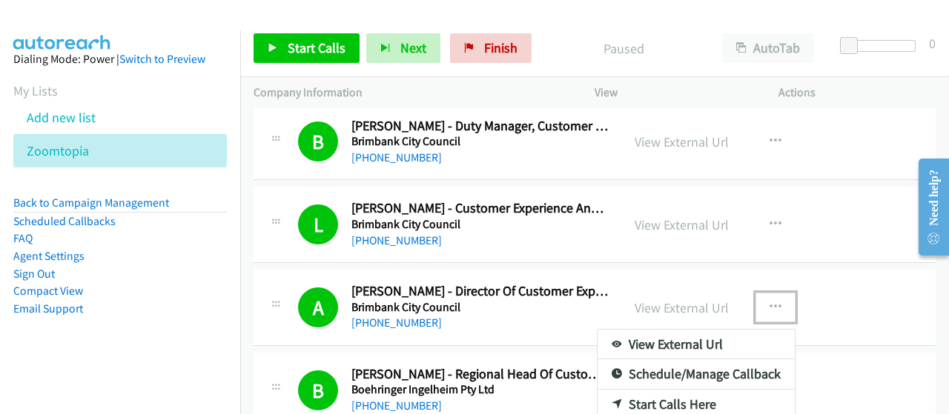
click at [678, 390] on link "Start Calls Here" at bounding box center [696, 405] width 197 height 30
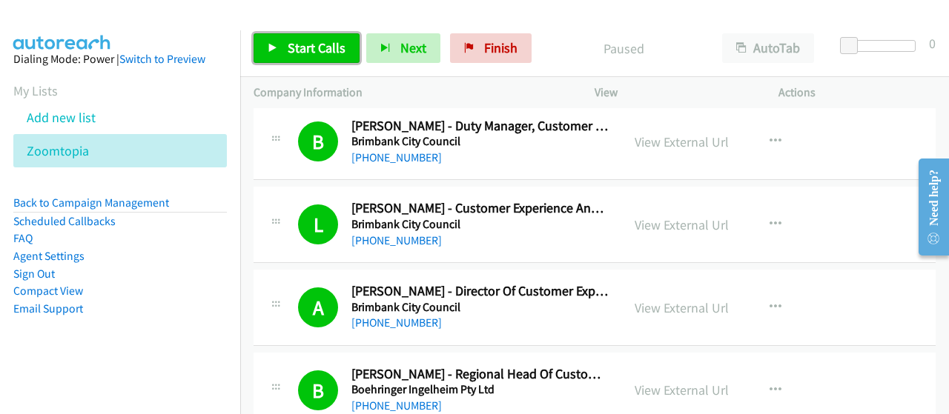
click at [334, 54] on span "Start Calls" at bounding box center [317, 47] width 58 height 17
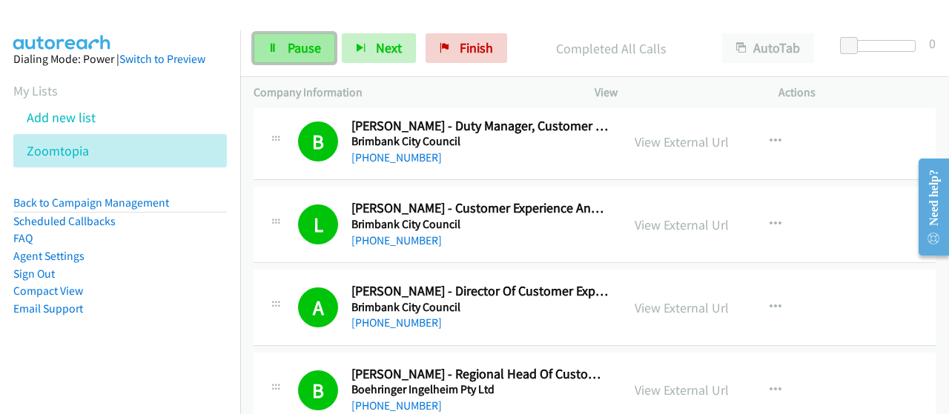
click at [281, 48] on link "Pause" at bounding box center [295, 48] width 82 height 30
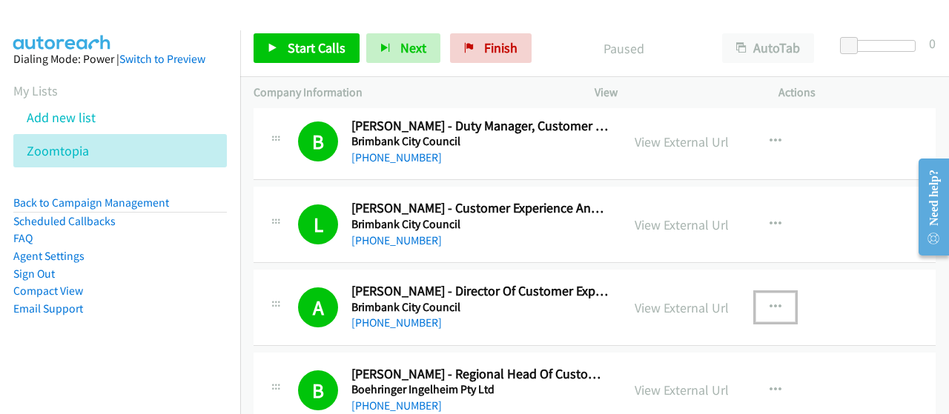
click at [774, 302] on icon "button" at bounding box center [776, 308] width 12 height 12
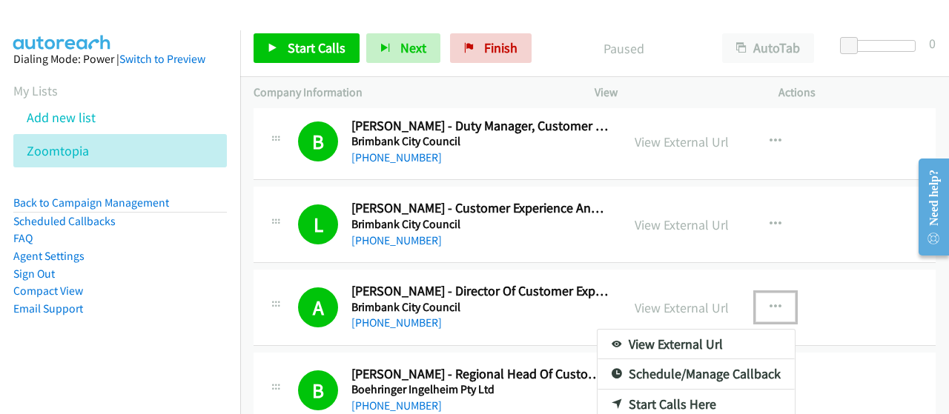
scroll to position [5387, 0]
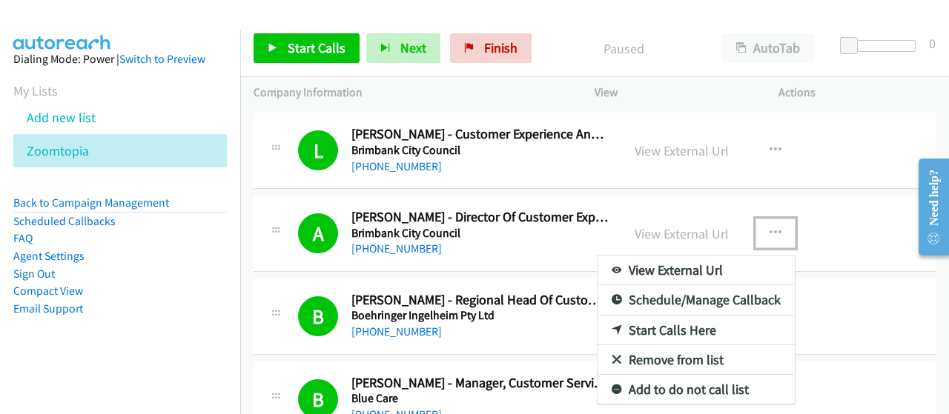
click at [741, 320] on link "Start Calls Here" at bounding box center [696, 331] width 197 height 30
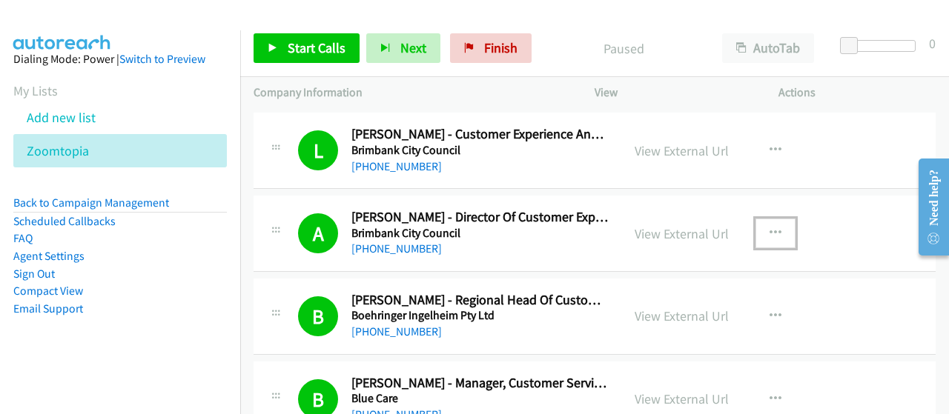
click at [770, 228] on icon "button" at bounding box center [776, 234] width 12 height 12
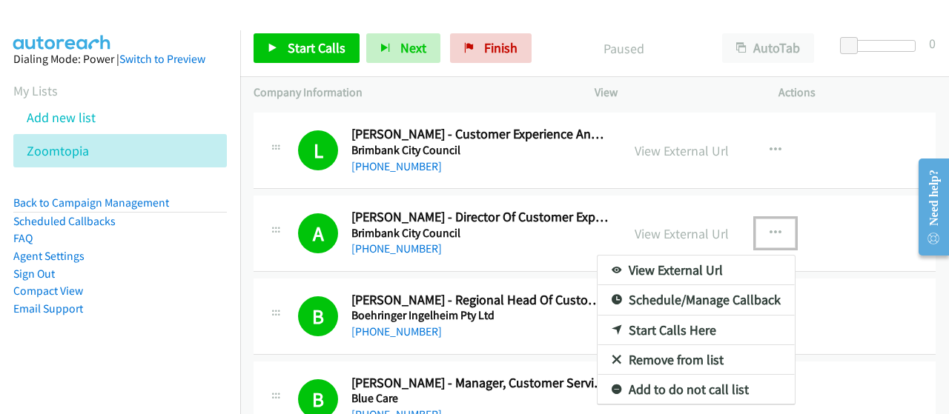
click at [690, 316] on link "Start Calls Here" at bounding box center [696, 331] width 197 height 30
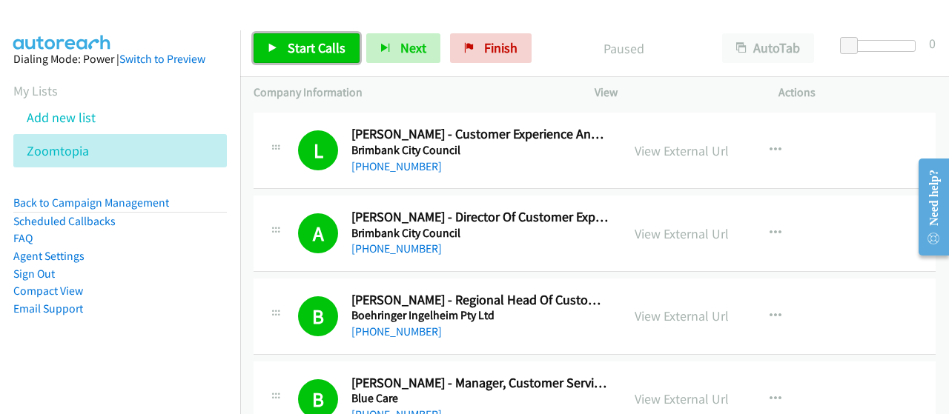
click at [303, 45] on span "Start Calls" at bounding box center [317, 47] width 58 height 17
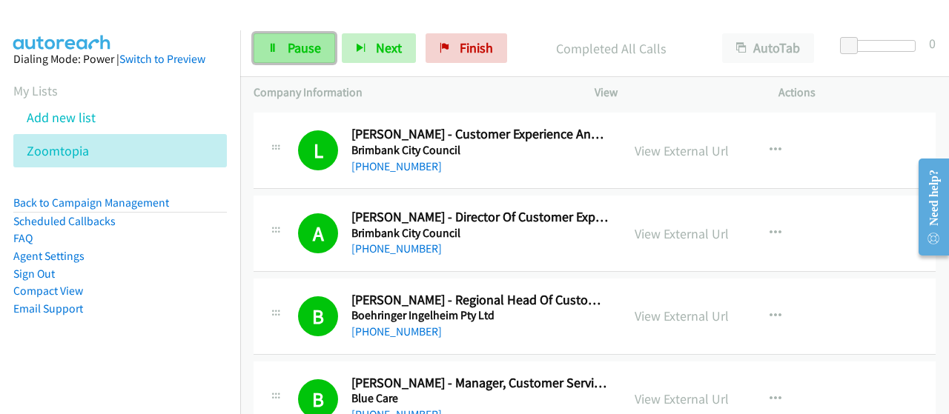
click at [304, 53] on span "Pause" at bounding box center [304, 47] width 33 height 17
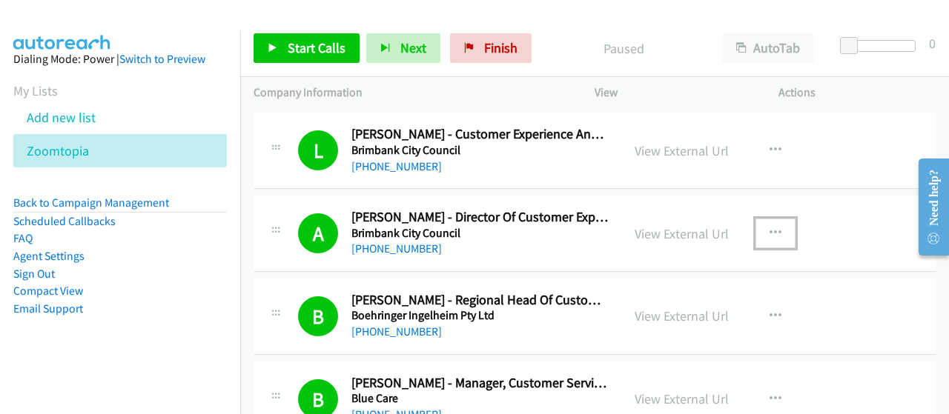
click at [776, 219] on button "button" at bounding box center [776, 234] width 40 height 30
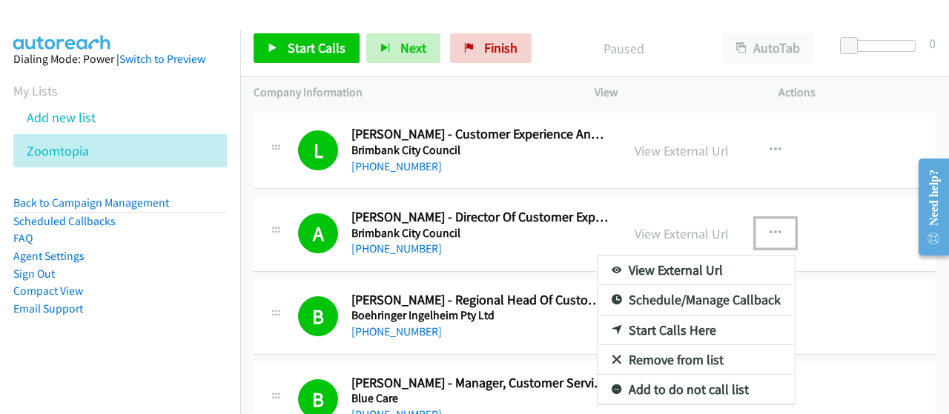
click at [651, 316] on link "Start Calls Here" at bounding box center [696, 331] width 197 height 30
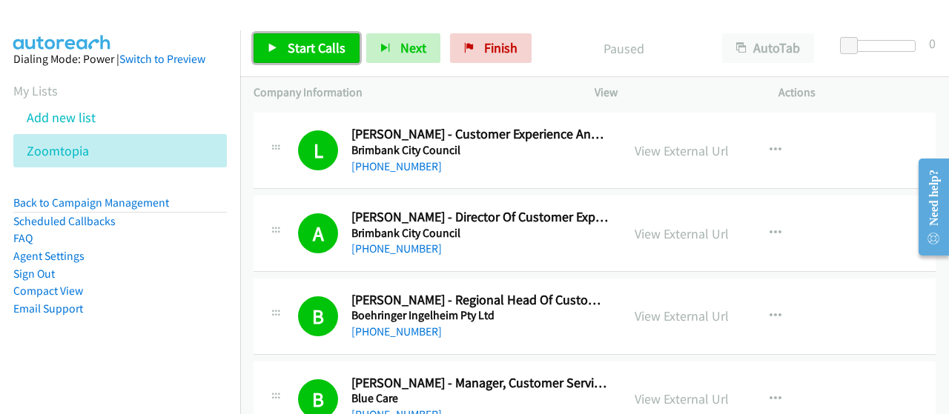
click at [343, 48] on link "Start Calls" at bounding box center [307, 48] width 106 height 30
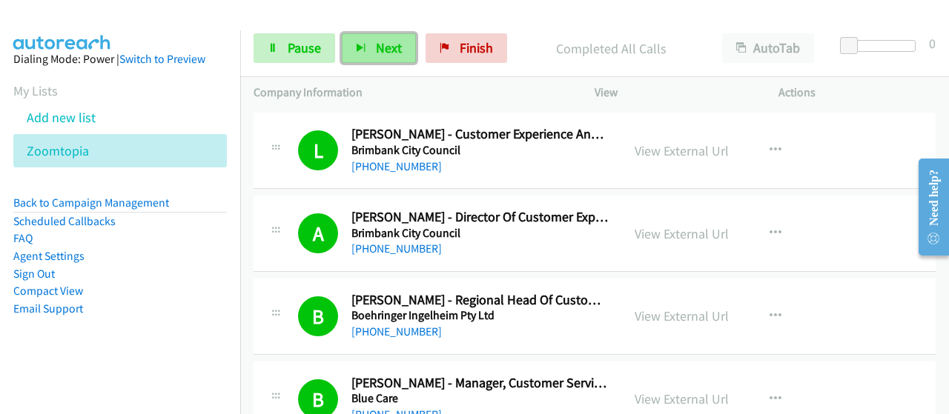
click at [391, 51] on span "Next" at bounding box center [389, 47] width 26 height 17
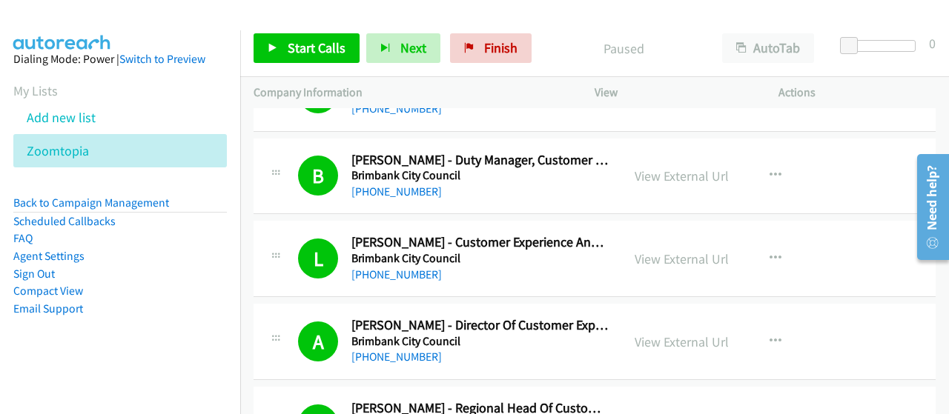
scroll to position [5353, 0]
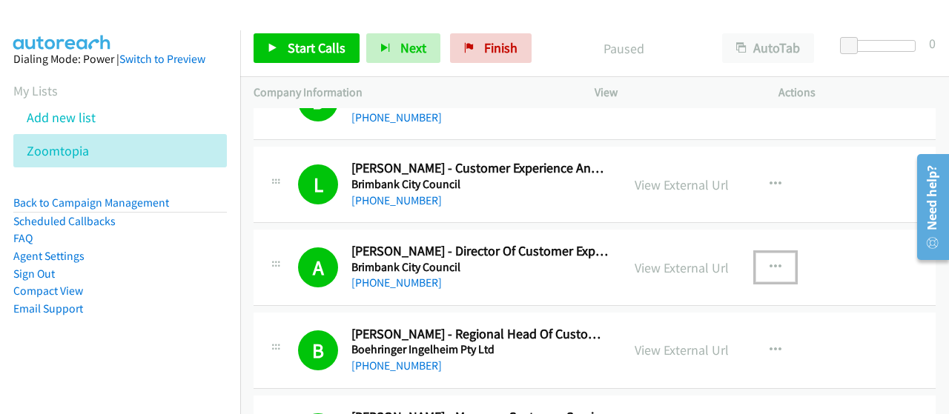
click at [760, 254] on button "button" at bounding box center [776, 268] width 40 height 30
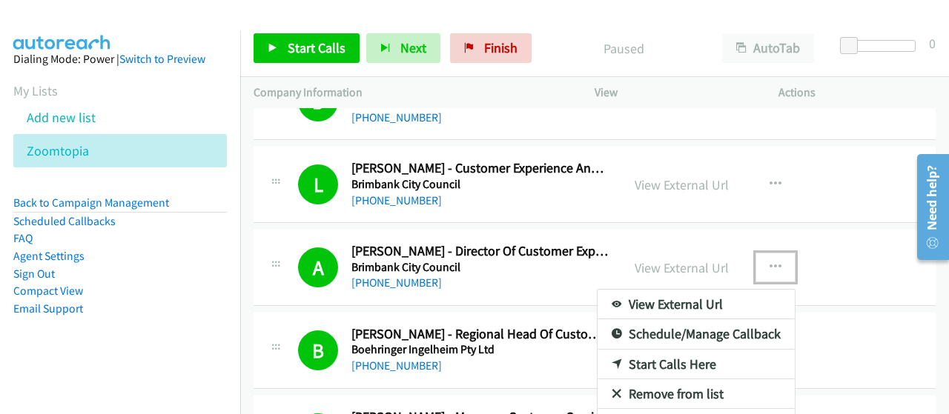
click at [695, 355] on link "Start Calls Here" at bounding box center [696, 365] width 197 height 30
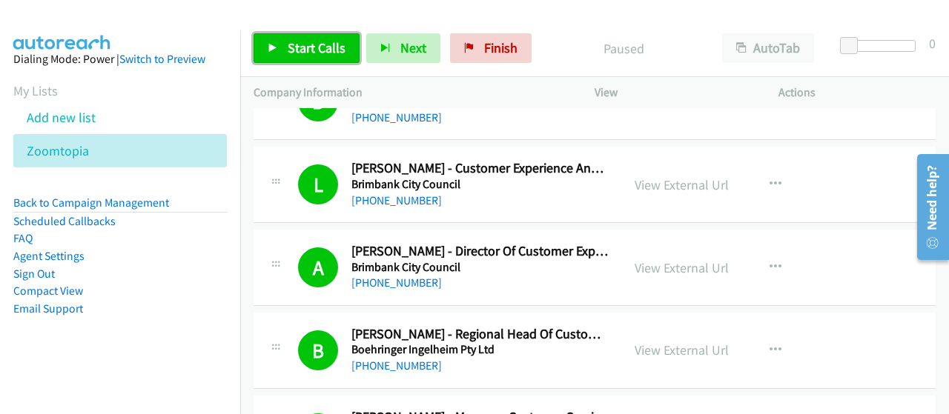
click at [343, 54] on span "Start Calls" at bounding box center [317, 47] width 58 height 17
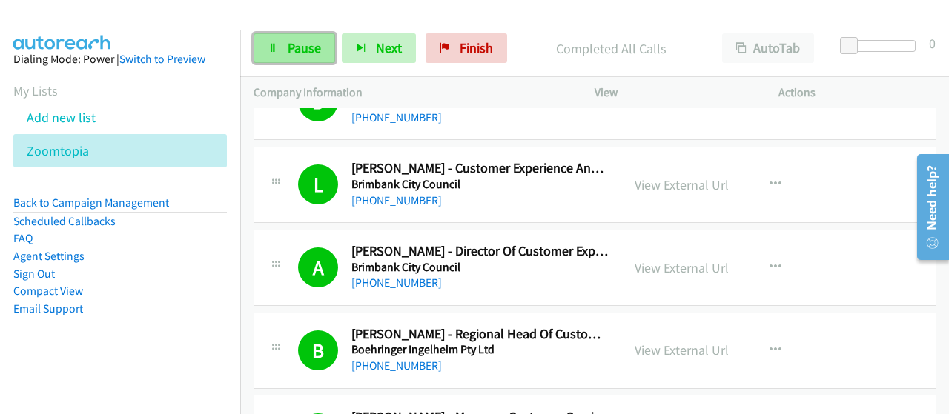
click at [311, 42] on span "Pause" at bounding box center [304, 47] width 33 height 17
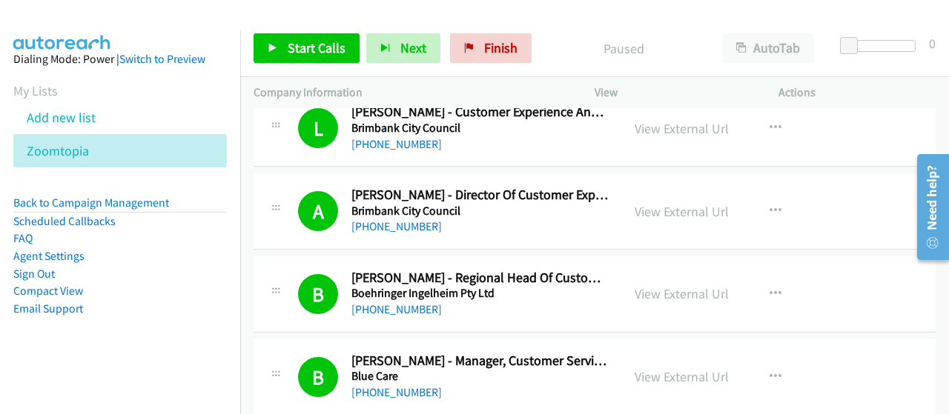
scroll to position [5427, 0]
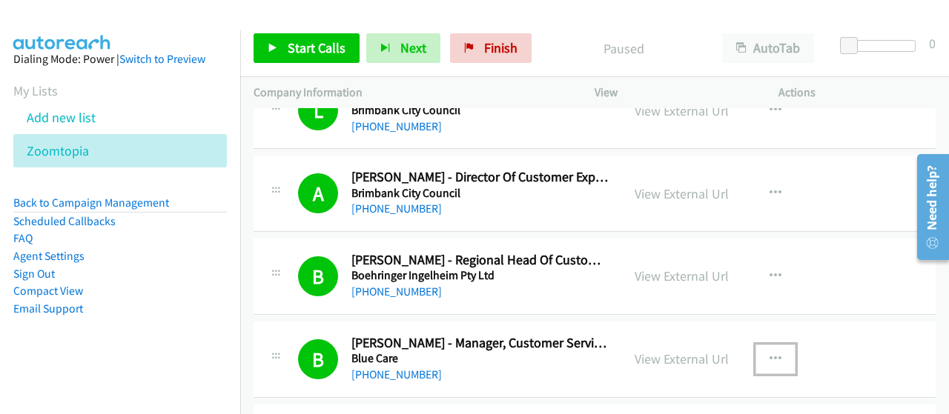
click at [770, 354] on icon "button" at bounding box center [776, 360] width 12 height 12
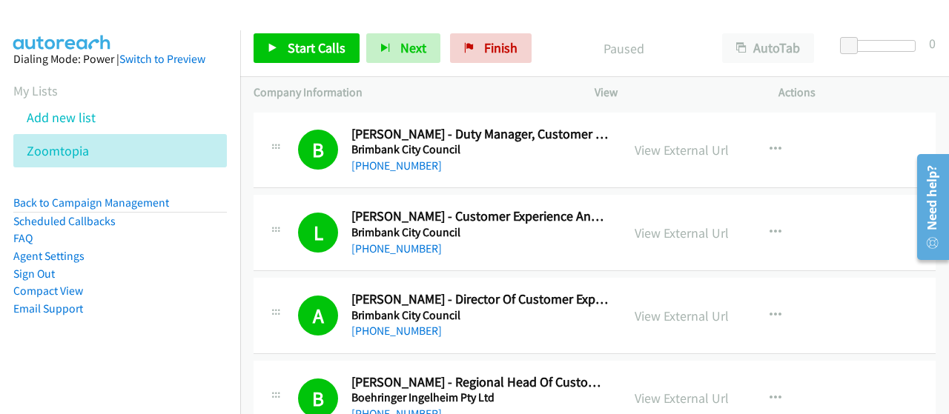
scroll to position [5205, 0]
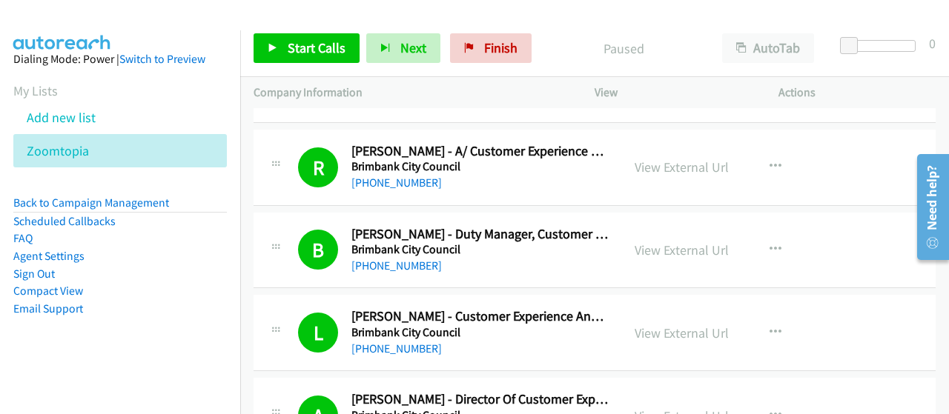
click at [843, 378] on div at bounding box center [474, 207] width 949 height 414
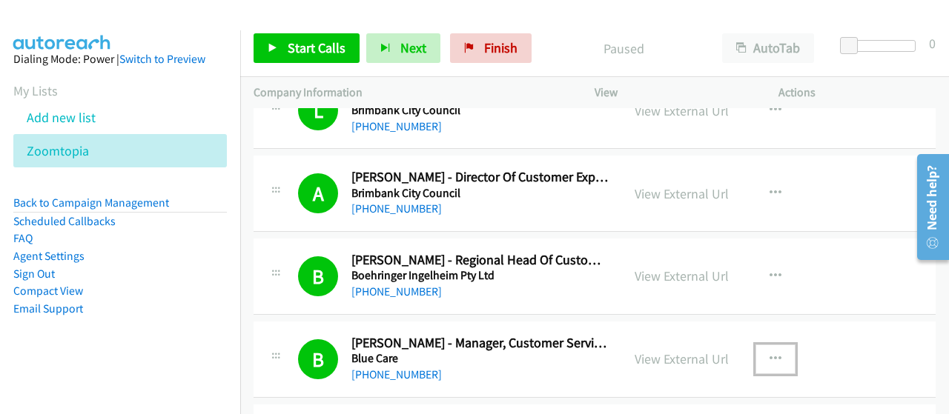
scroll to position [5616, 0]
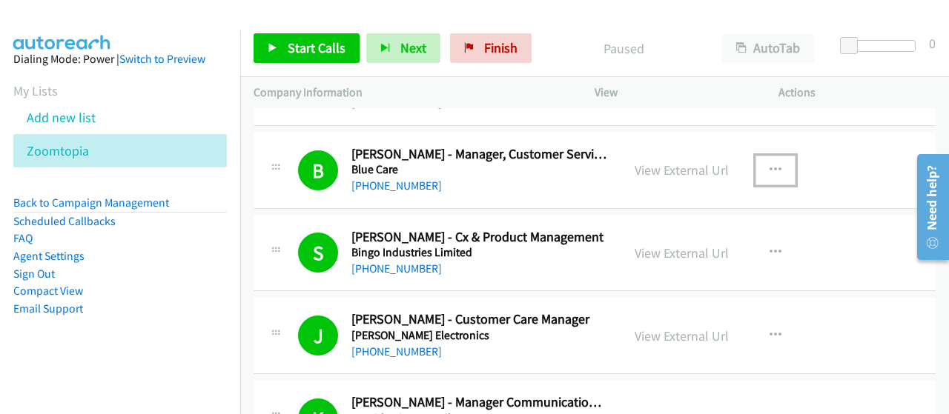
click at [776, 157] on button "button" at bounding box center [776, 171] width 40 height 30
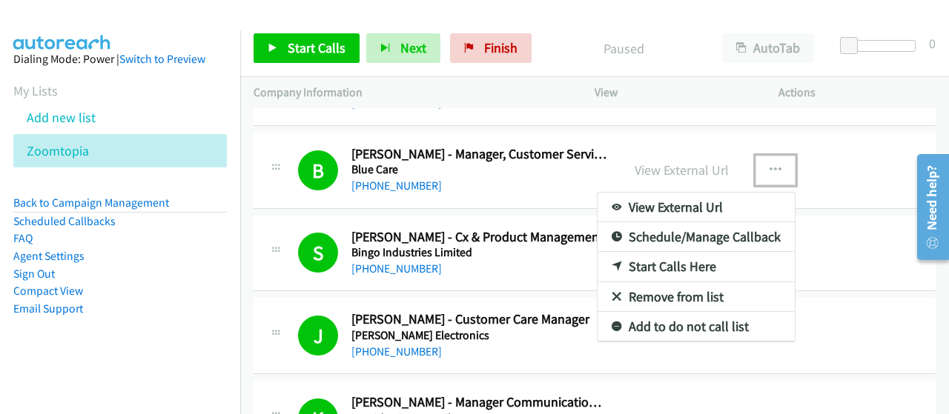
click at [707, 252] on link "Start Calls Here" at bounding box center [696, 267] width 197 height 30
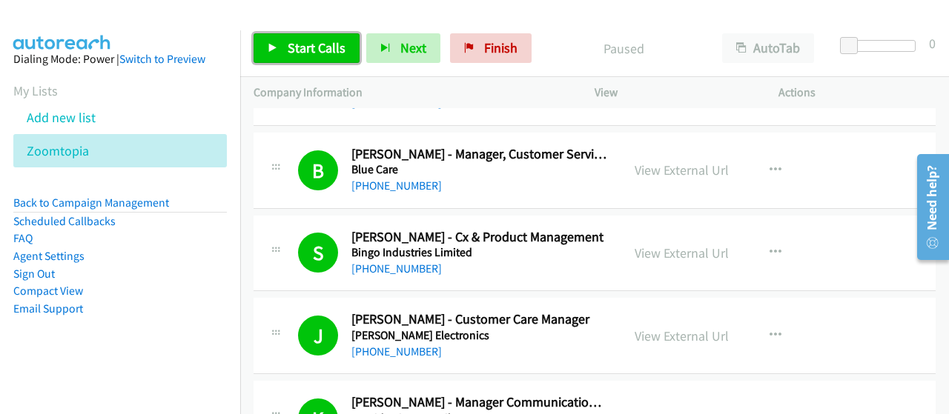
click at [337, 39] on span "Start Calls" at bounding box center [317, 47] width 58 height 17
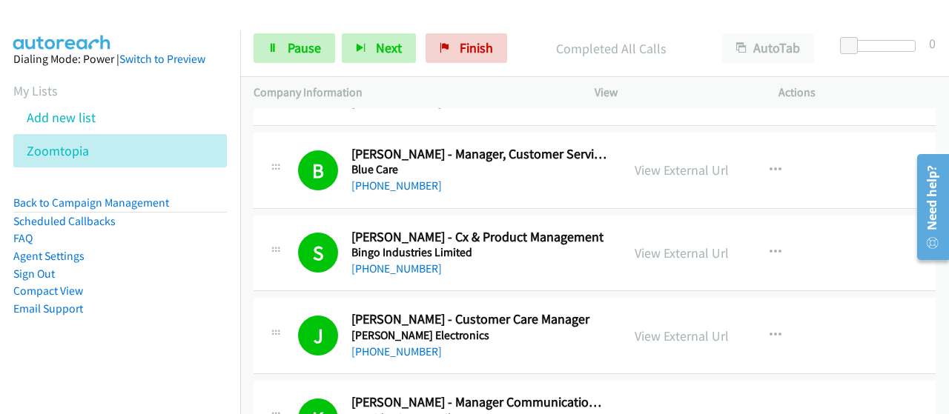
click at [488, 260] on div "[PHONE_NUMBER]" at bounding box center [479, 269] width 257 height 18
click at [331, 44] on link "Pause" at bounding box center [295, 48] width 82 height 30
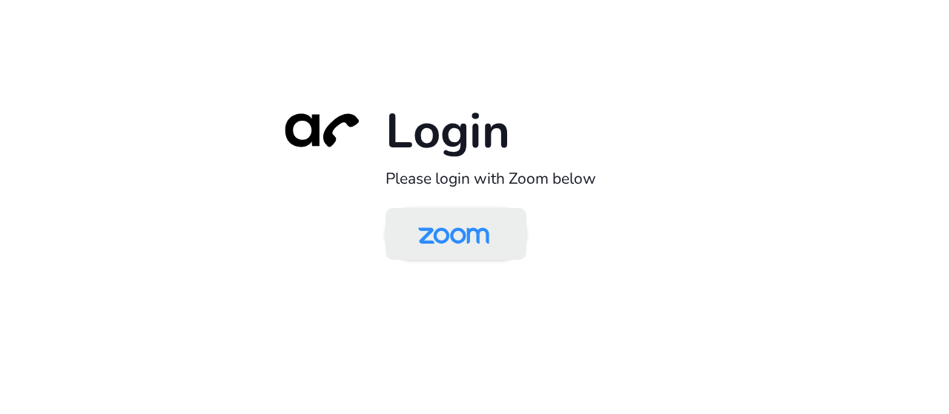
click at [458, 236] on img at bounding box center [454, 235] width 102 height 48
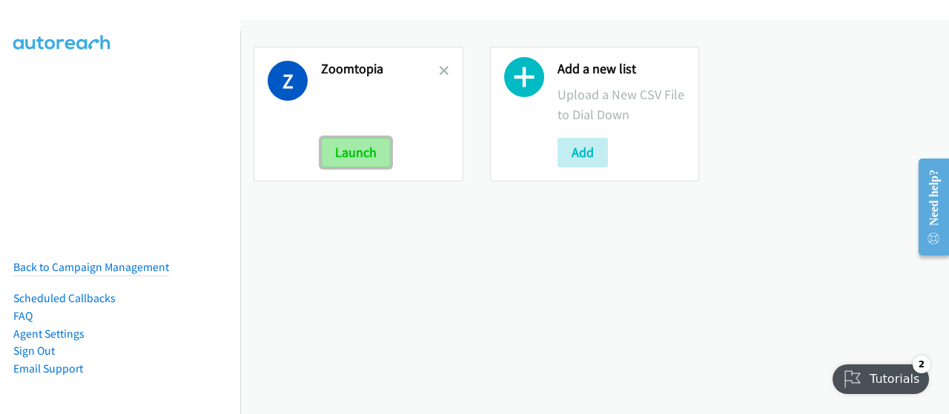
click at [366, 138] on button "Launch" at bounding box center [356, 153] width 70 height 30
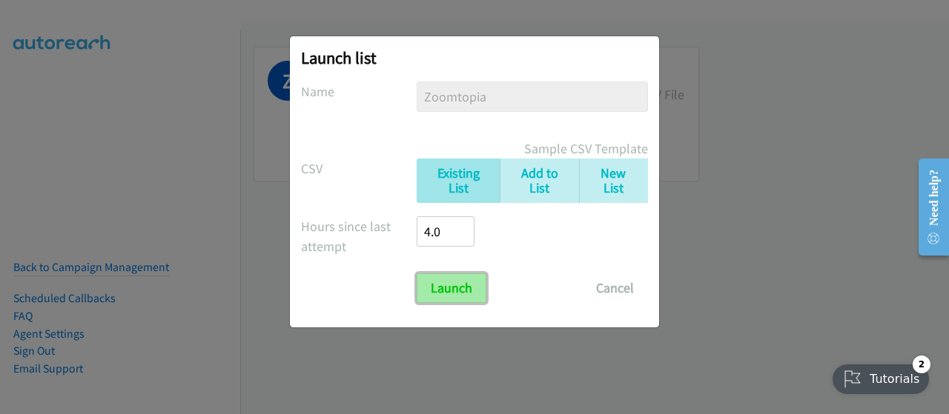
click at [450, 288] on input "Launch" at bounding box center [452, 289] width 70 height 30
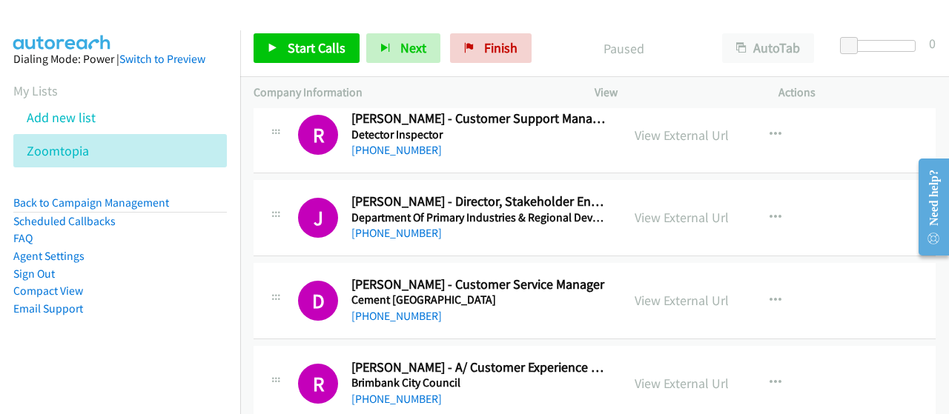
scroll to position [5056, 0]
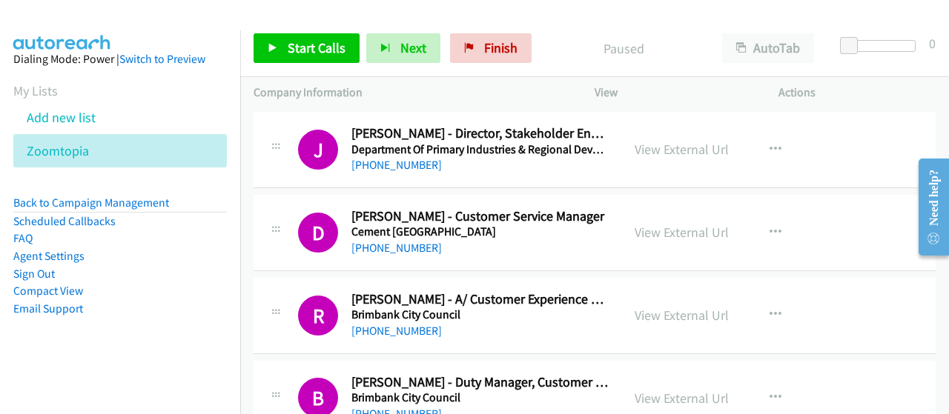
drag, startPoint x: 712, startPoint y: 317, endPoint x: 589, endPoint y: 348, distance: 127.0
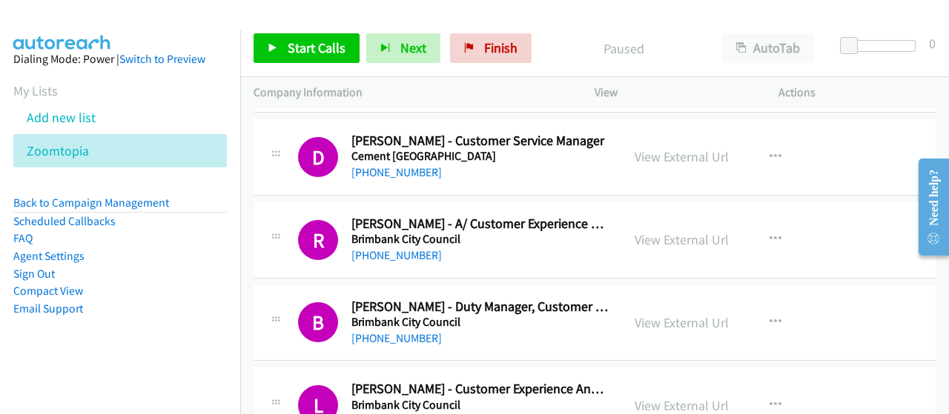
scroll to position [5279, 0]
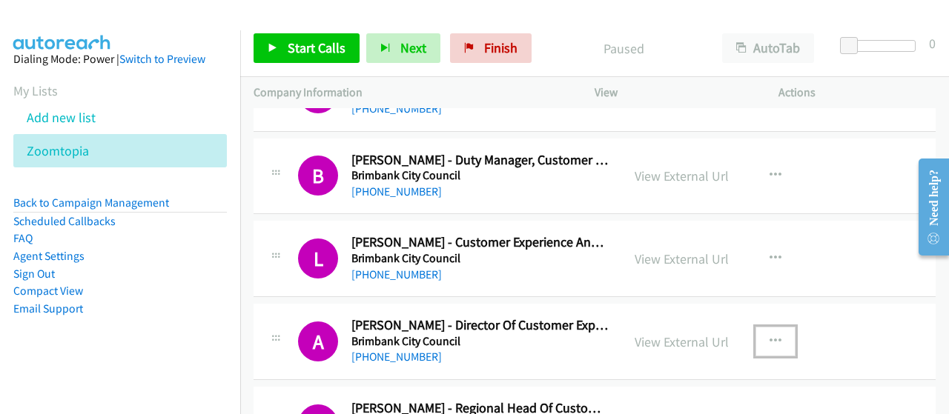
click at [770, 336] on icon "button" at bounding box center [776, 342] width 12 height 12
click at [842, 348] on div at bounding box center [474, 207] width 949 height 414
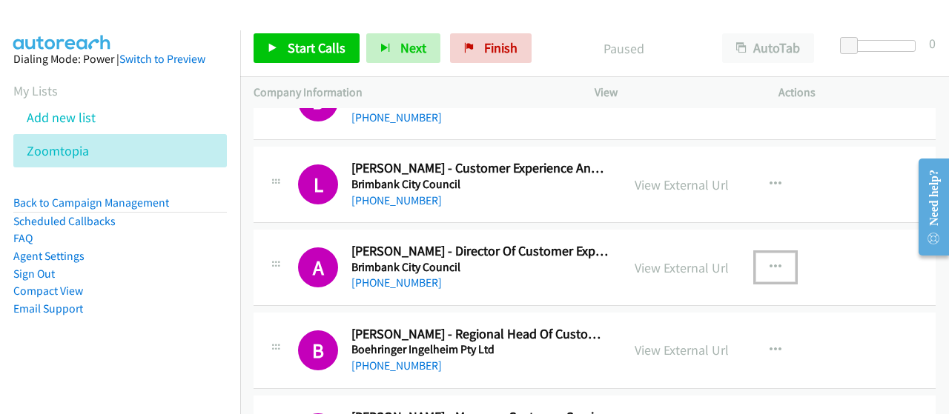
click at [770, 262] on icon "button" at bounding box center [776, 268] width 12 height 12
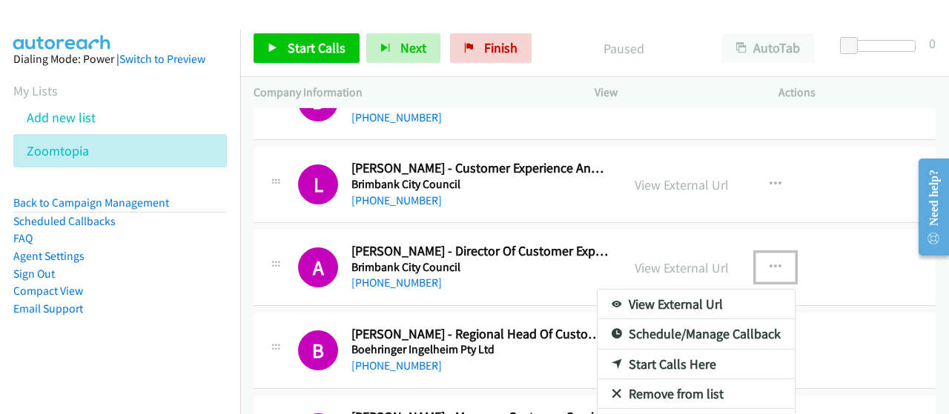
click at [704, 350] on link "Start Calls Here" at bounding box center [696, 365] width 197 height 30
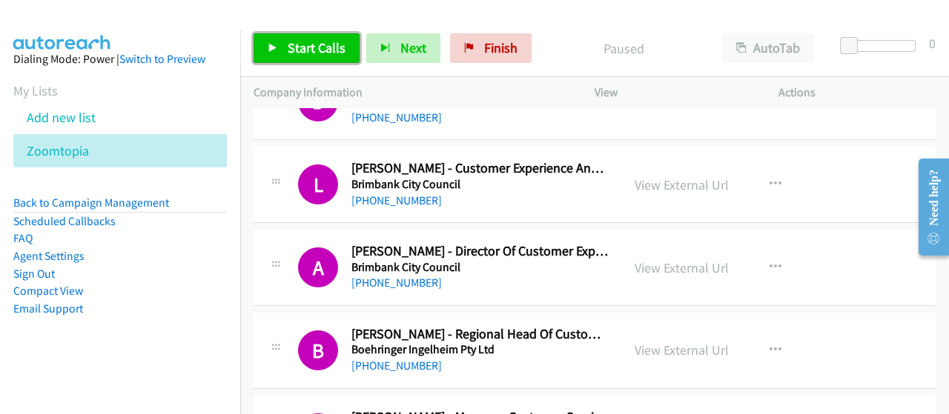
click at [339, 47] on span "Start Calls" at bounding box center [317, 47] width 58 height 17
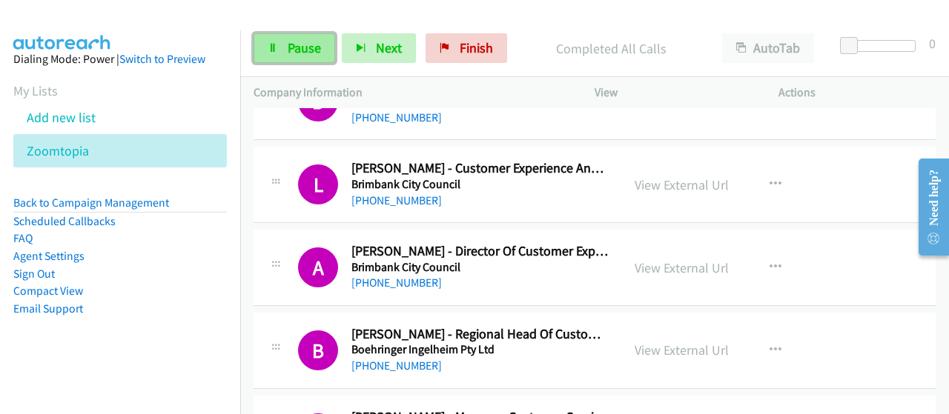
click at [323, 40] on link "Pause" at bounding box center [295, 48] width 82 height 30
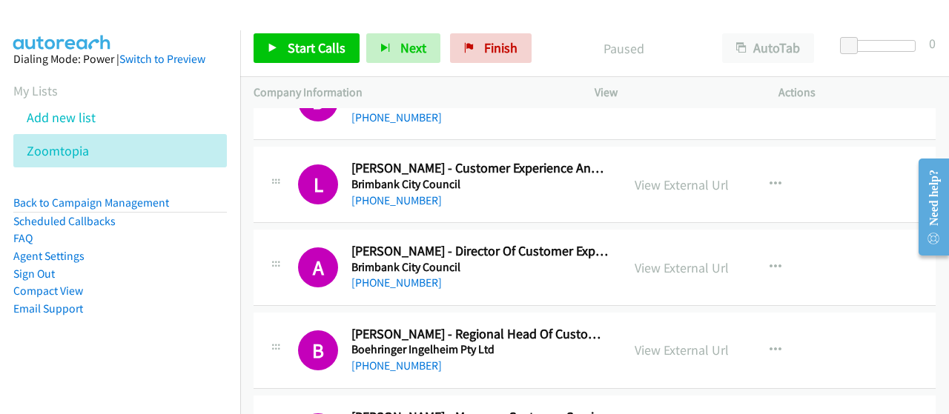
click at [297, 16] on div at bounding box center [468, 28] width 936 height 57
click at [621, 326] on div "View External Url View External Url Schedule/Manage Callback Start Calls Here R…" at bounding box center [719, 350] width 197 height 49
click at [495, 44] on span "Finish" at bounding box center [500, 47] width 33 height 17
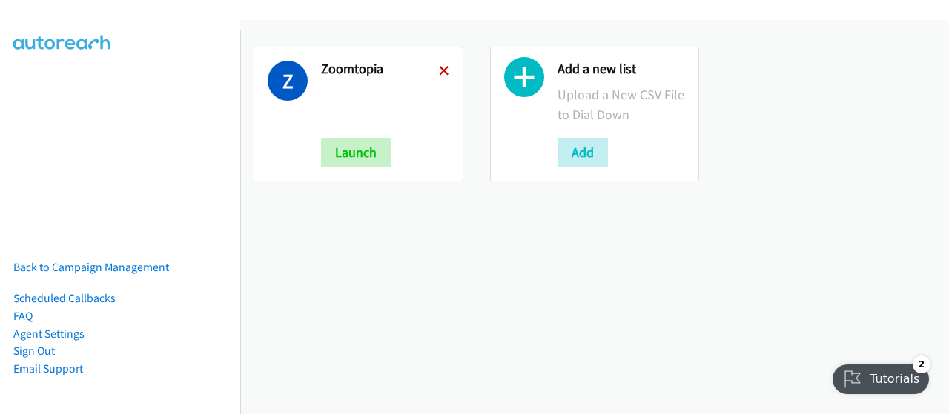
click at [441, 70] on icon at bounding box center [444, 72] width 10 height 10
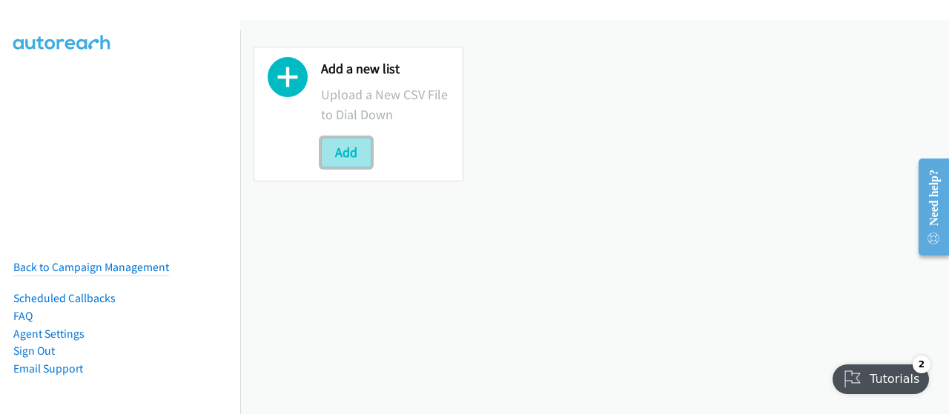
click at [354, 149] on button "Add" at bounding box center [346, 153] width 50 height 30
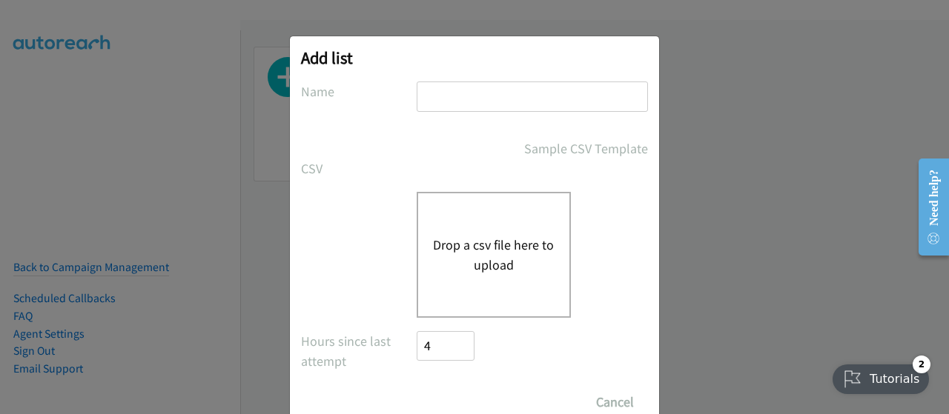
click at [460, 210] on div "Drop a csv file here to upload" at bounding box center [494, 255] width 154 height 126
click at [482, 237] on button "Drop a csv file here to upload" at bounding box center [494, 255] width 122 height 40
click at [482, 262] on button "Drop a csv file here to upload" at bounding box center [494, 255] width 122 height 40
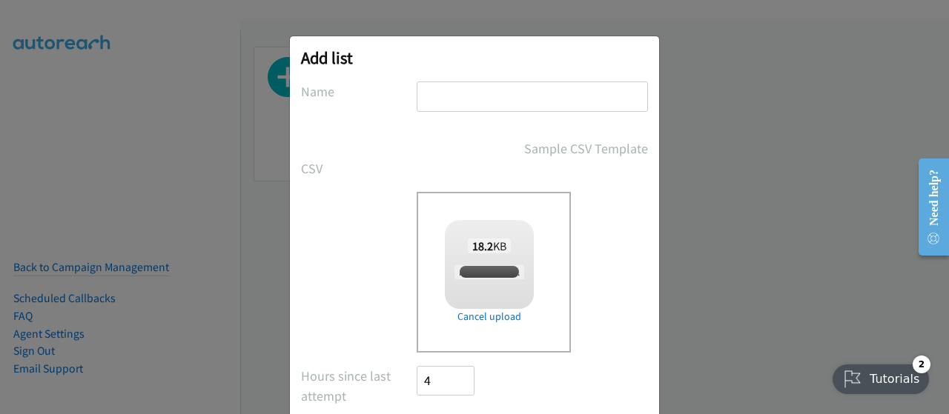
checkbox input "true"
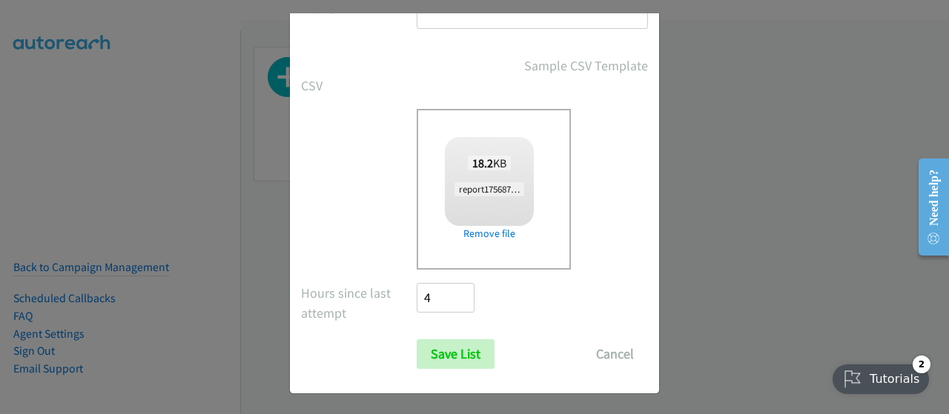
scroll to position [85, 0]
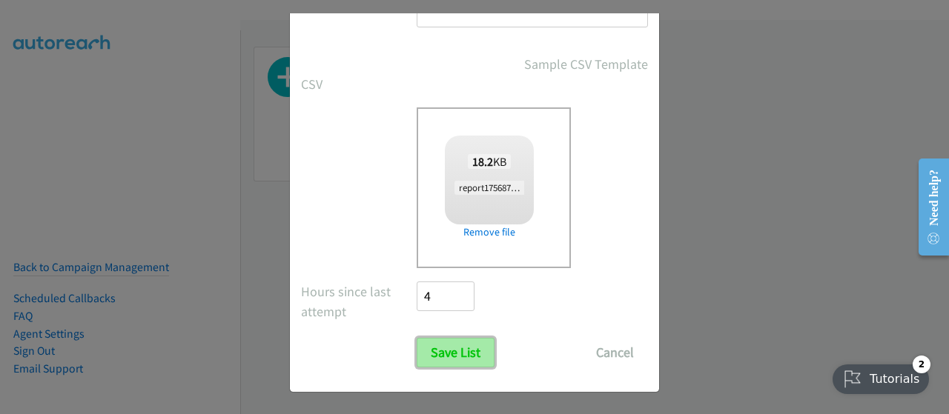
click at [441, 354] on input "Save List" at bounding box center [456, 353] width 78 height 30
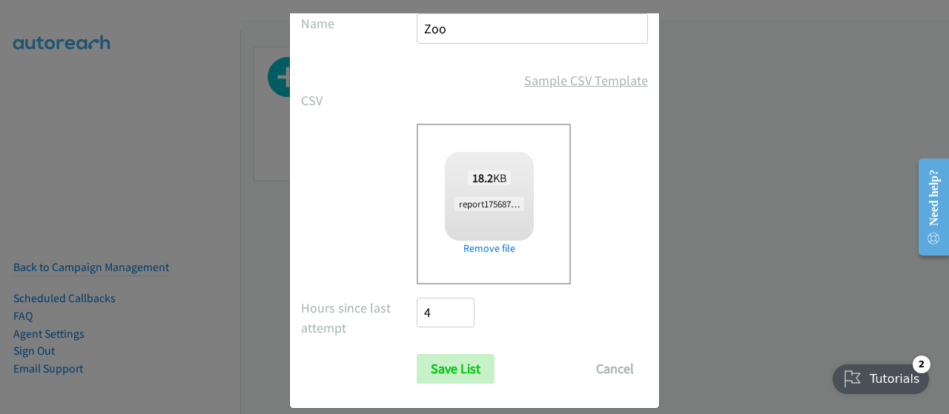
type input "Zoomtopia"
click at [454, 370] on input "Save List" at bounding box center [456, 369] width 78 height 30
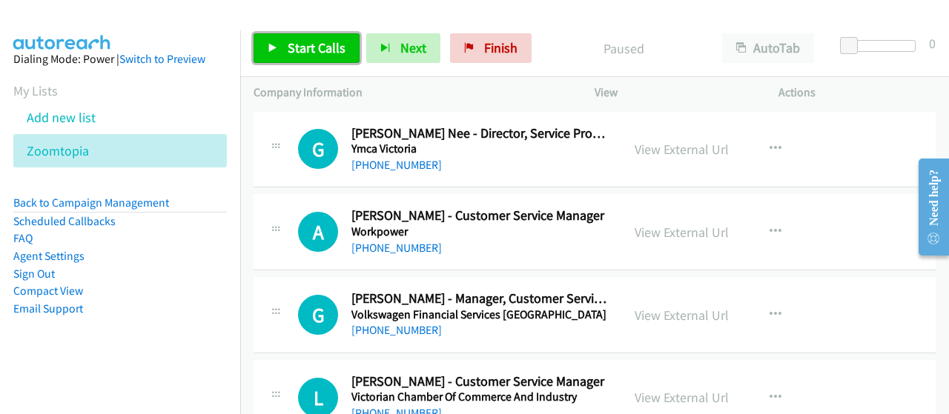
click at [324, 53] on span "Start Calls" at bounding box center [317, 47] width 58 height 17
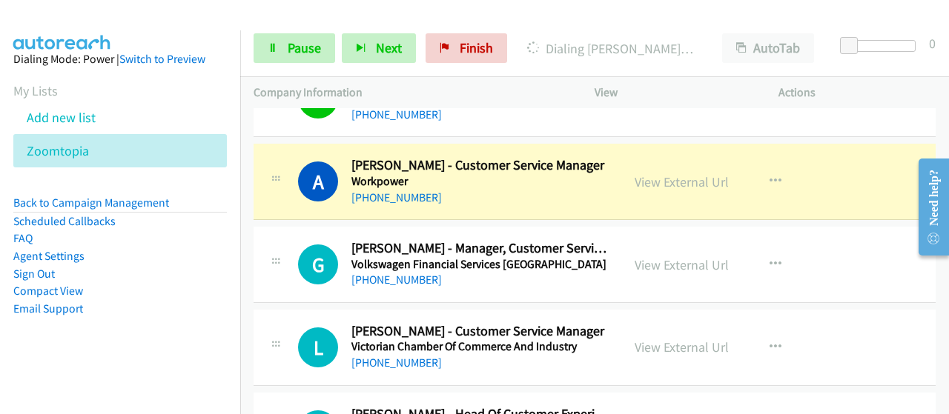
scroll to position [74, 0]
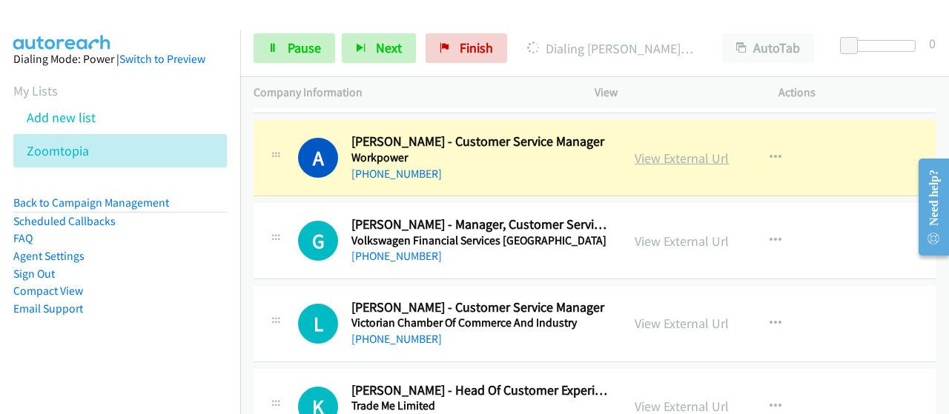
click at [658, 159] on link "View External Url" at bounding box center [682, 158] width 94 height 17
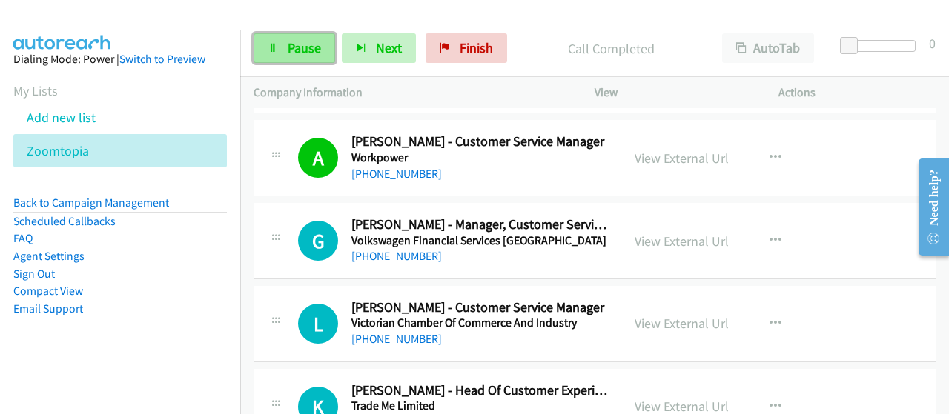
click at [294, 40] on span "Pause" at bounding box center [304, 47] width 33 height 17
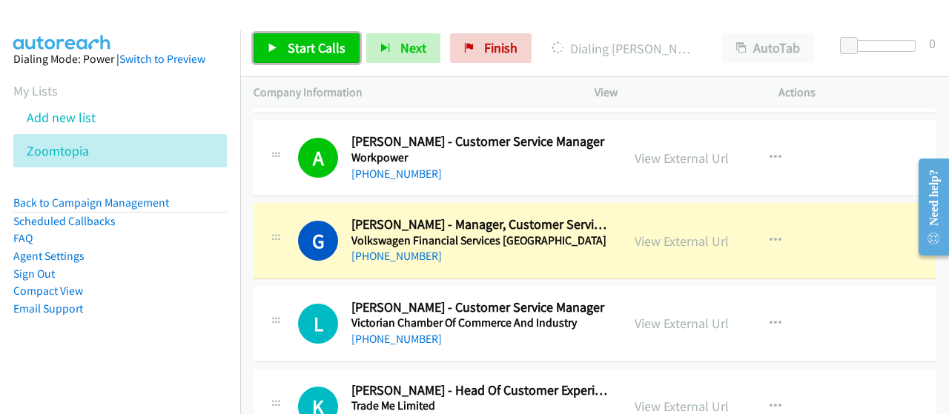
click at [294, 40] on span "Start Calls" at bounding box center [317, 47] width 58 height 17
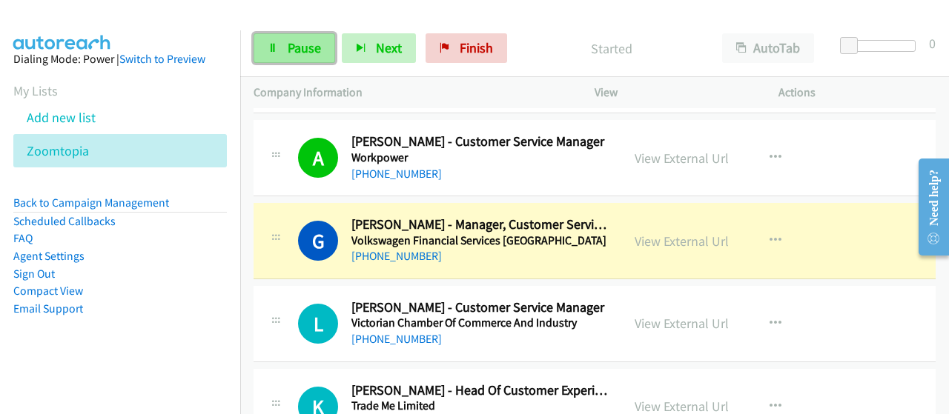
click at [289, 45] on span "Pause" at bounding box center [304, 47] width 33 height 17
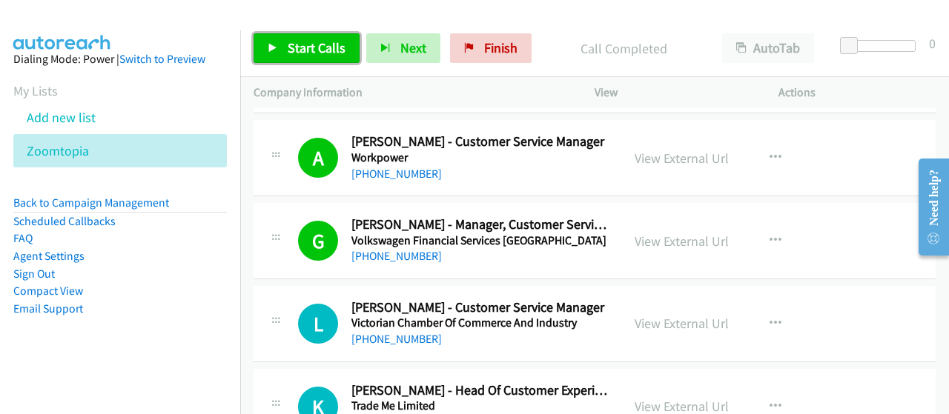
click at [325, 53] on span "Start Calls" at bounding box center [317, 47] width 58 height 17
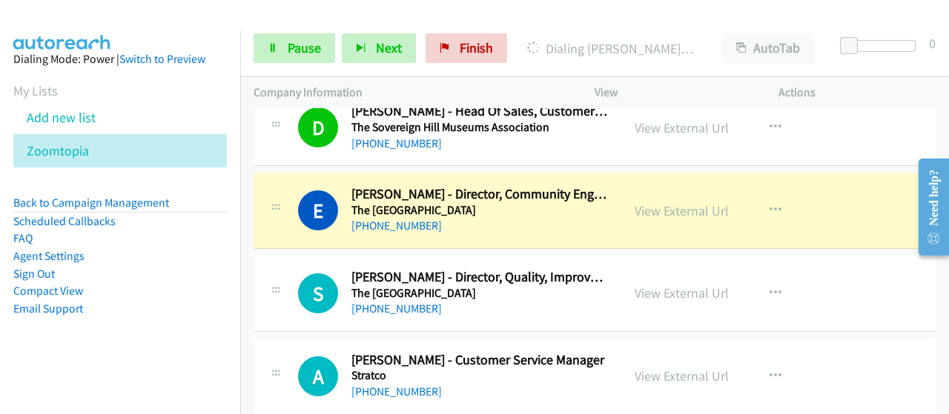
scroll to position [593, 0]
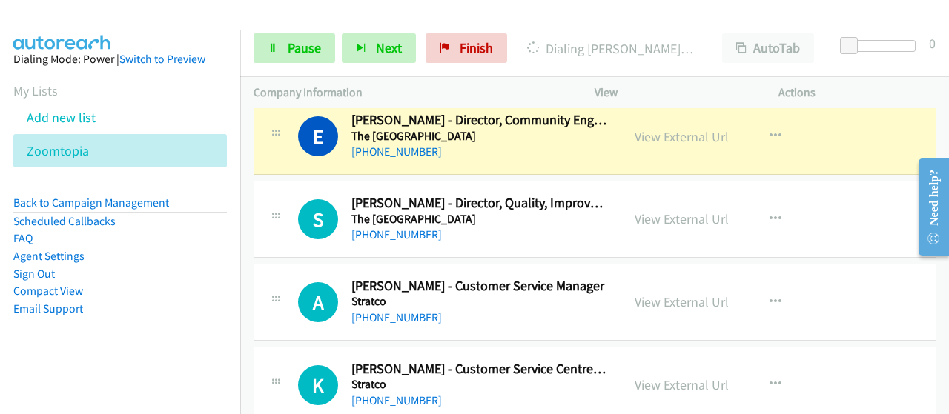
click at [613, 151] on div "E Callback Scheduled [PERSON_NAME] - Director, Community Engagement & Patient E…" at bounding box center [438, 136] width 368 height 49
click at [694, 136] on link "View External Url" at bounding box center [682, 136] width 94 height 17
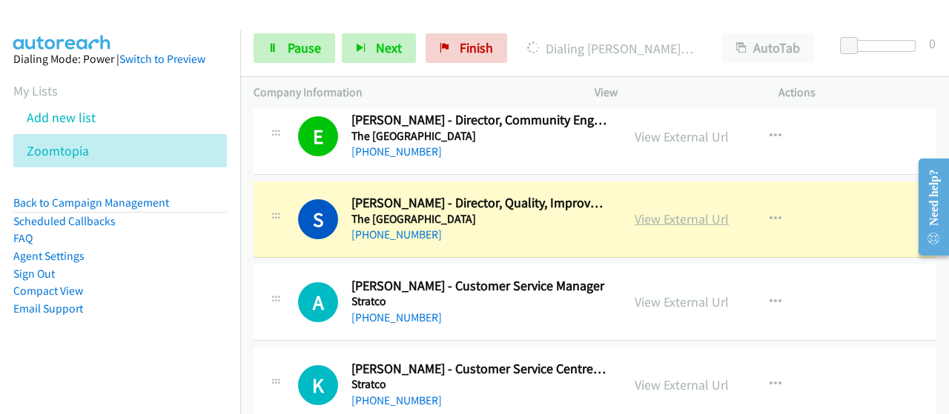
click at [683, 221] on link "View External Url" at bounding box center [682, 219] width 94 height 17
click at [308, 48] on span "Pause" at bounding box center [304, 47] width 33 height 17
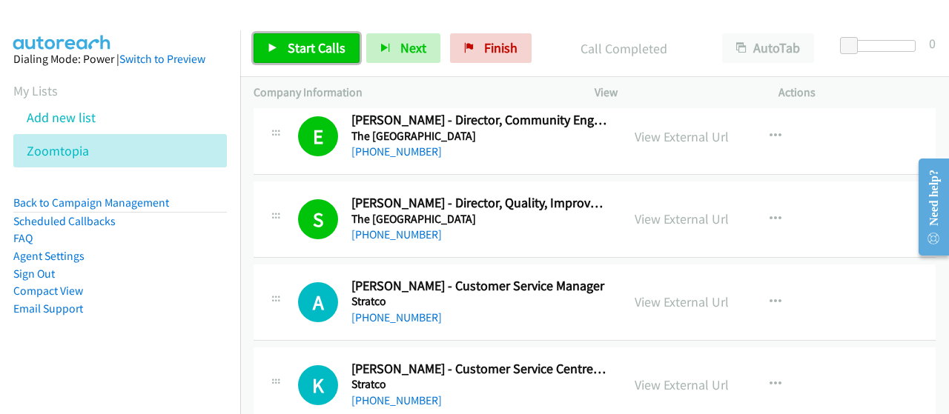
click at [312, 52] on span "Start Calls" at bounding box center [317, 47] width 58 height 17
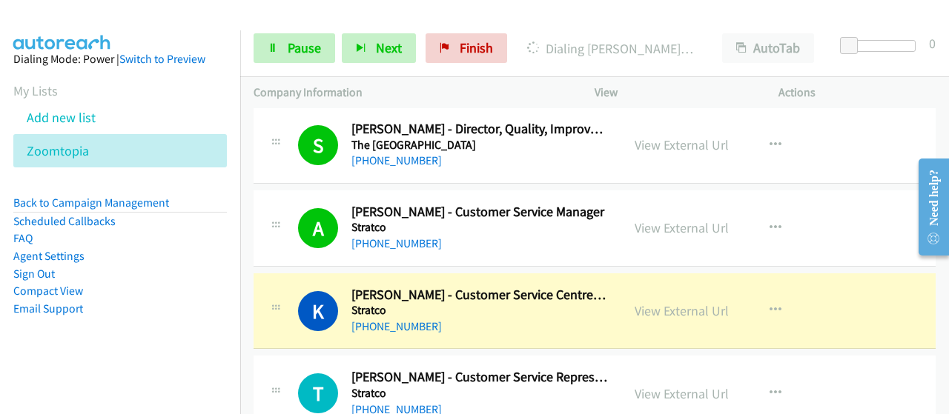
scroll to position [816, 0]
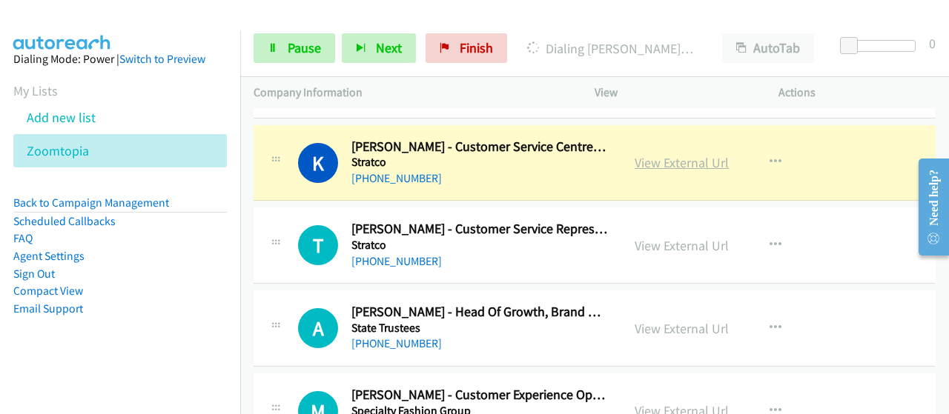
click at [656, 165] on link "View External Url" at bounding box center [682, 162] width 94 height 17
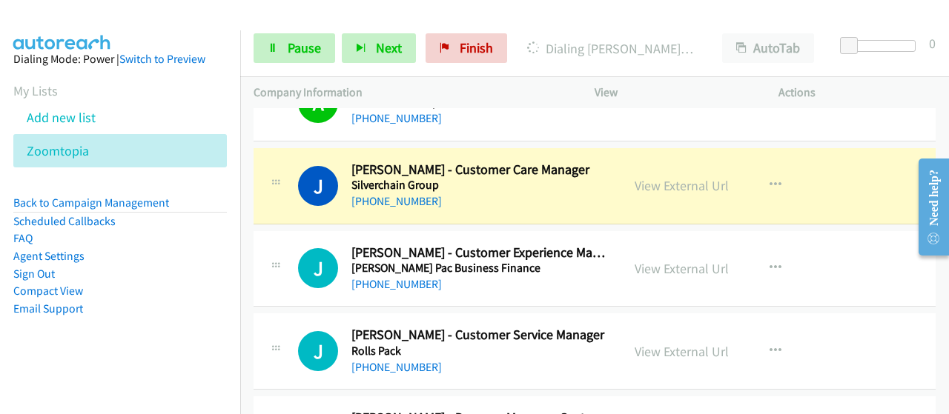
scroll to position [1260, 0]
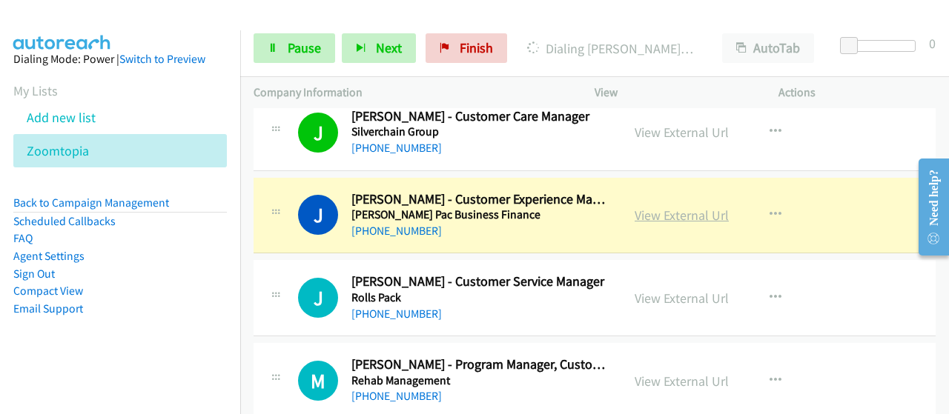
click at [650, 213] on link "View External Url" at bounding box center [682, 215] width 94 height 17
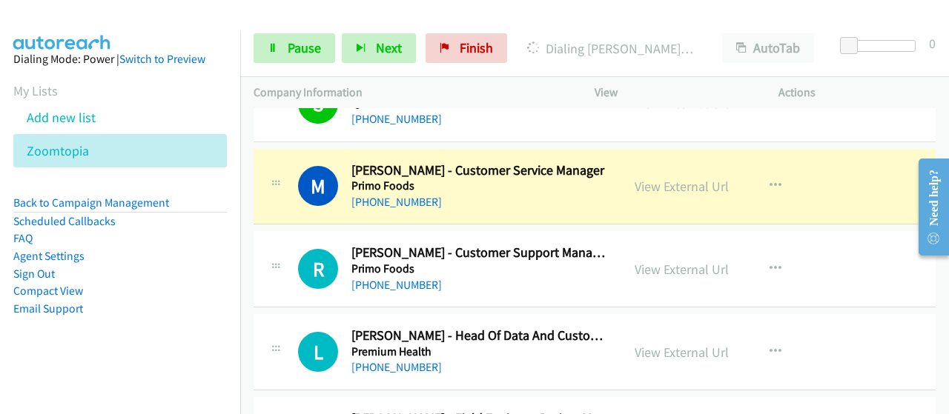
scroll to position [1705, 0]
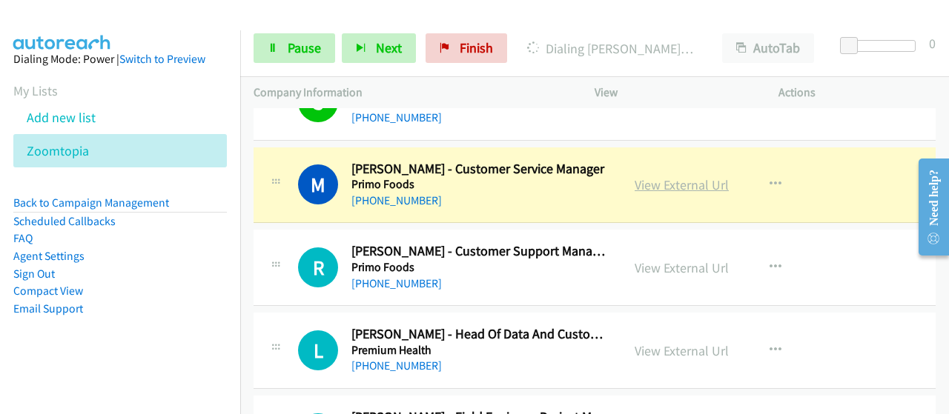
click at [642, 178] on link "View External Url" at bounding box center [682, 184] width 94 height 17
click at [292, 59] on link "Pause" at bounding box center [295, 48] width 82 height 30
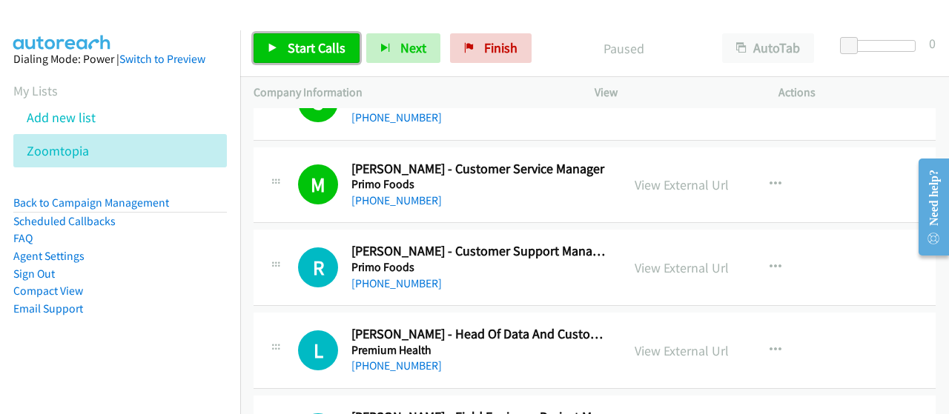
click at [314, 36] on link "Start Calls" at bounding box center [307, 48] width 106 height 30
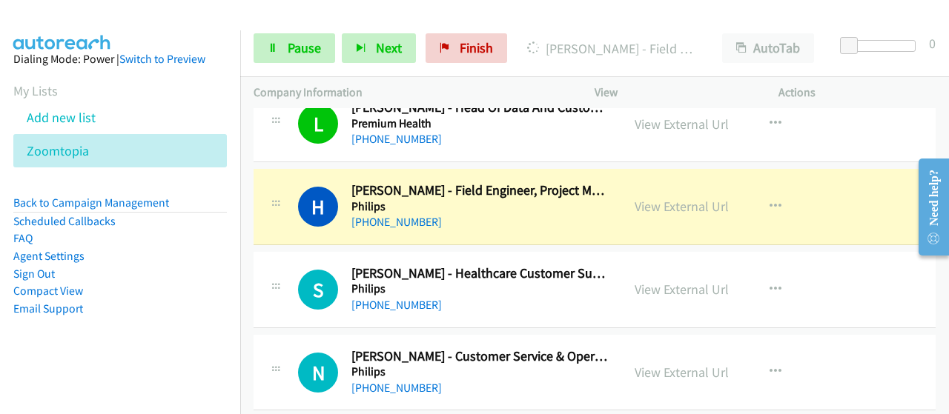
scroll to position [2002, 0]
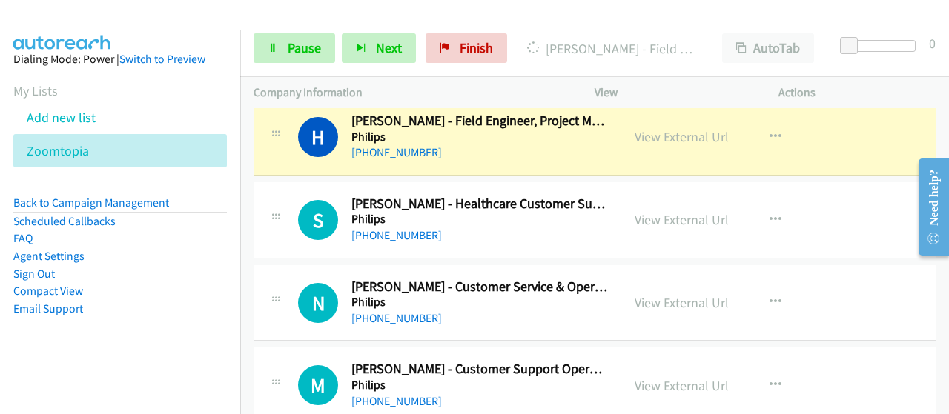
click at [535, 146] on div "[PHONE_NUMBER]" at bounding box center [479, 153] width 257 height 18
click at [682, 128] on link "View External Url" at bounding box center [682, 136] width 94 height 17
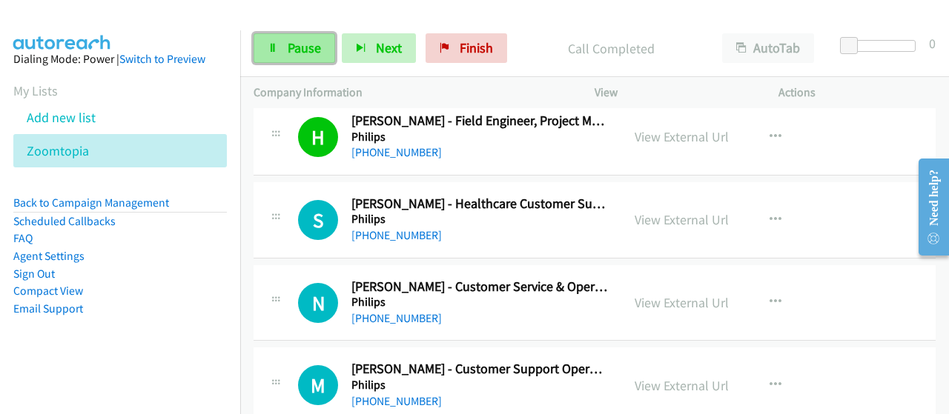
click at [294, 48] on span "Pause" at bounding box center [304, 47] width 33 height 17
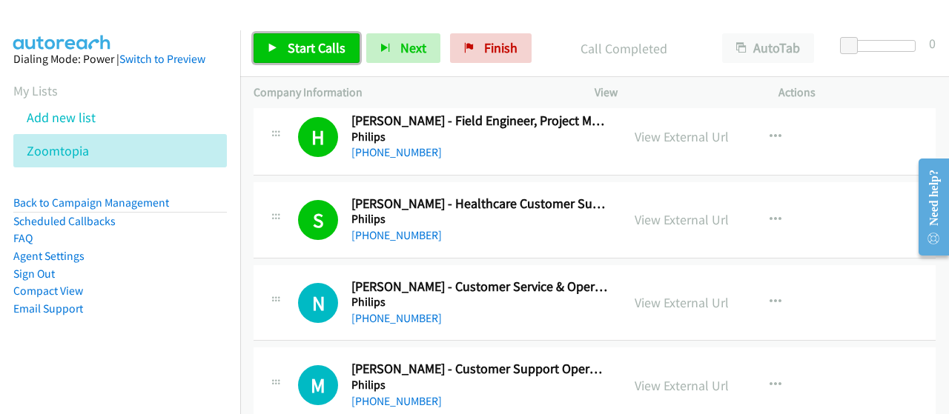
click at [312, 44] on span "Start Calls" at bounding box center [317, 47] width 58 height 17
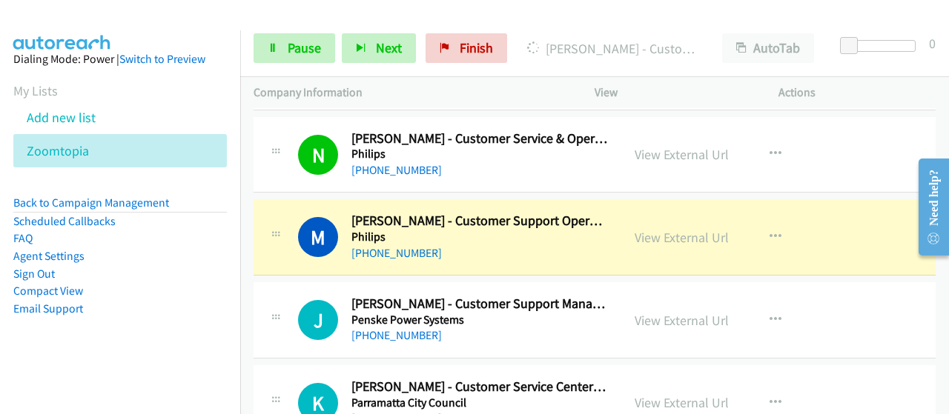
scroll to position [2224, 0]
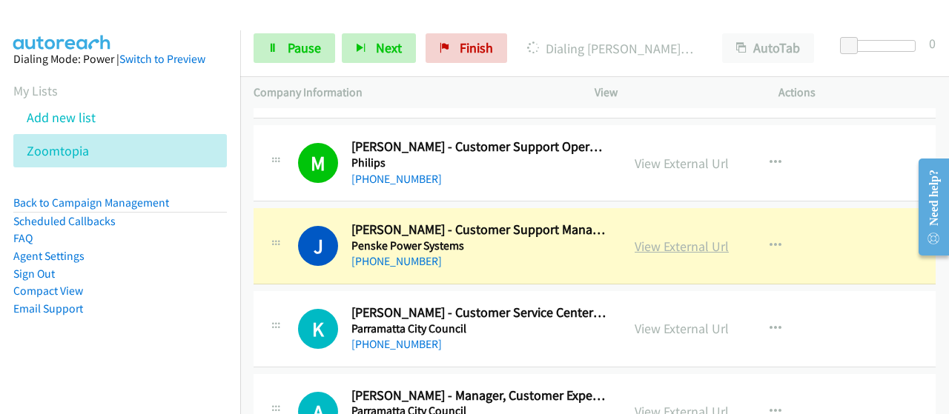
click at [650, 242] on link "View External Url" at bounding box center [682, 246] width 94 height 17
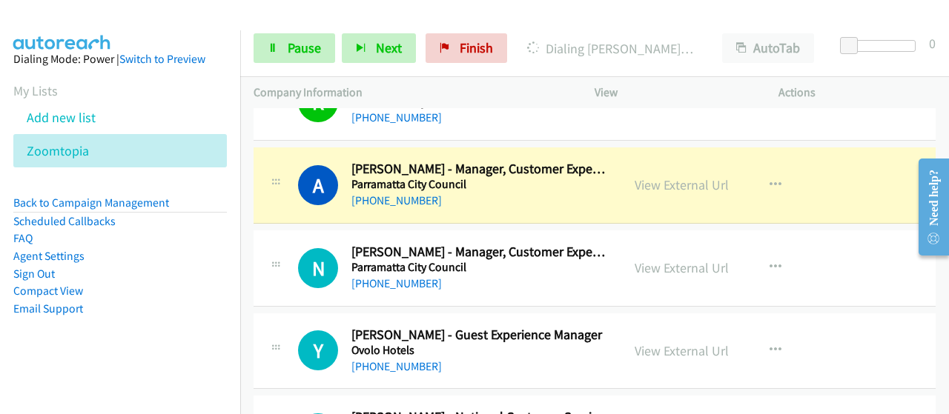
scroll to position [2373, 0]
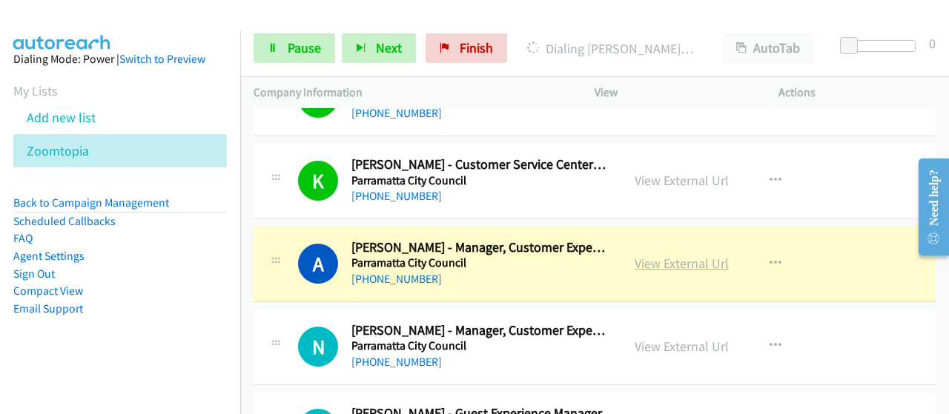
click at [663, 255] on link "View External Url" at bounding box center [682, 263] width 94 height 17
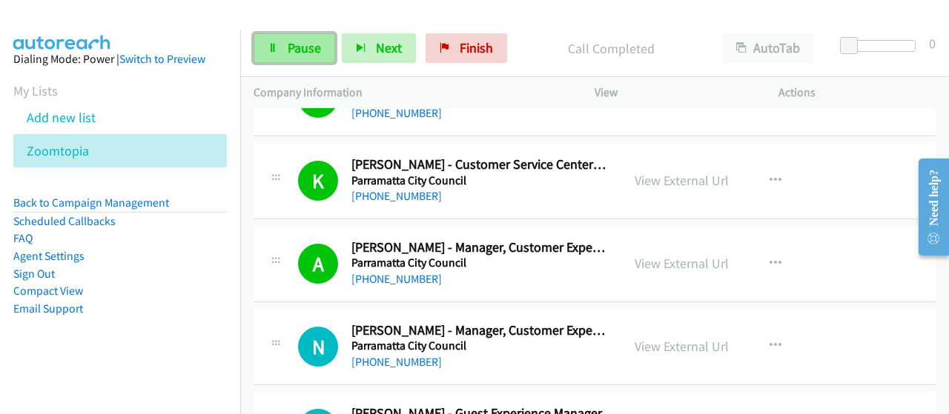
click at [305, 62] on link "Pause" at bounding box center [295, 48] width 82 height 30
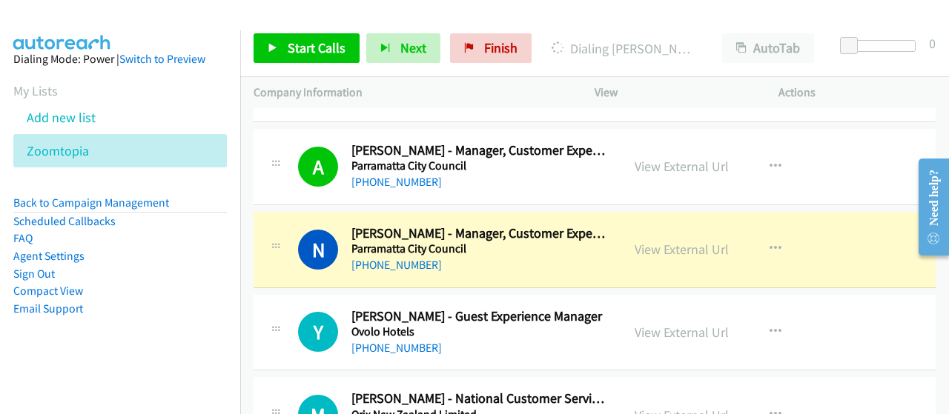
scroll to position [2447, 0]
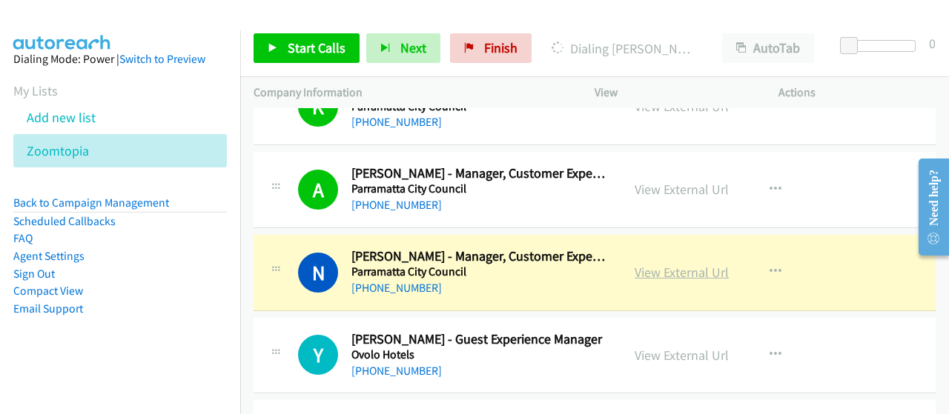
click at [675, 268] on link "View External Url" at bounding box center [682, 272] width 94 height 17
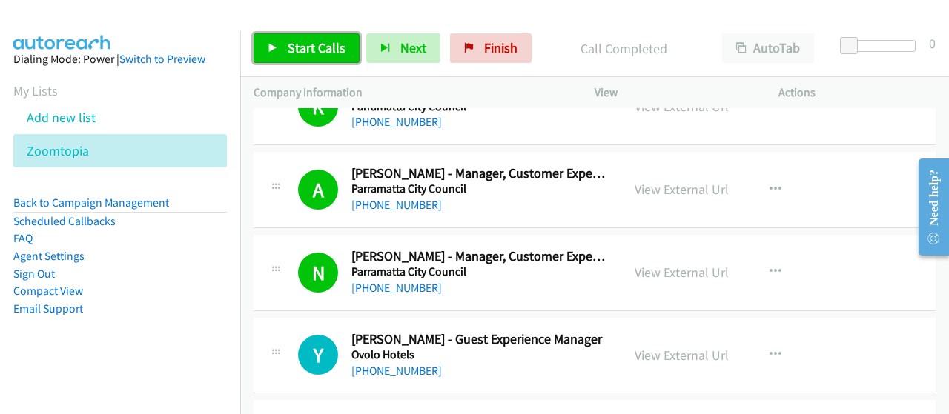
click at [307, 52] on span "Start Calls" at bounding box center [317, 47] width 58 height 17
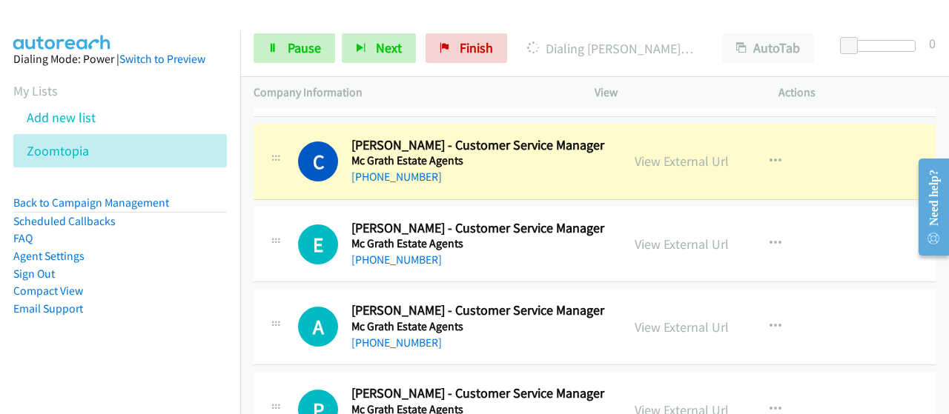
scroll to position [3411, 0]
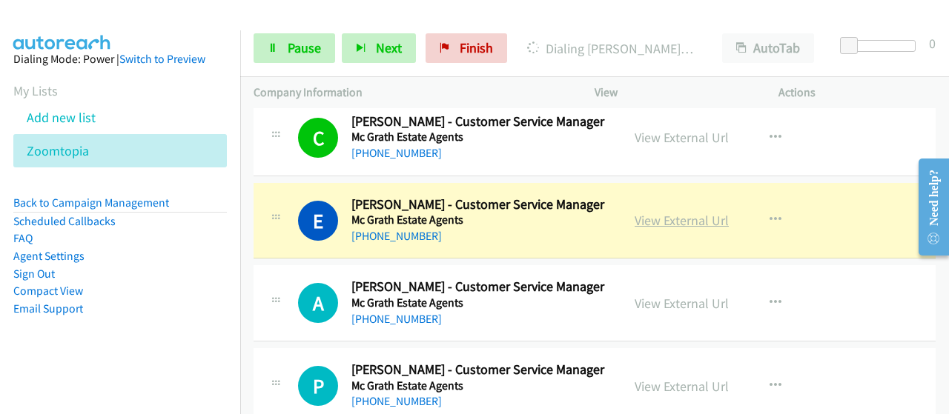
click at [649, 214] on link "View External Url" at bounding box center [682, 220] width 94 height 17
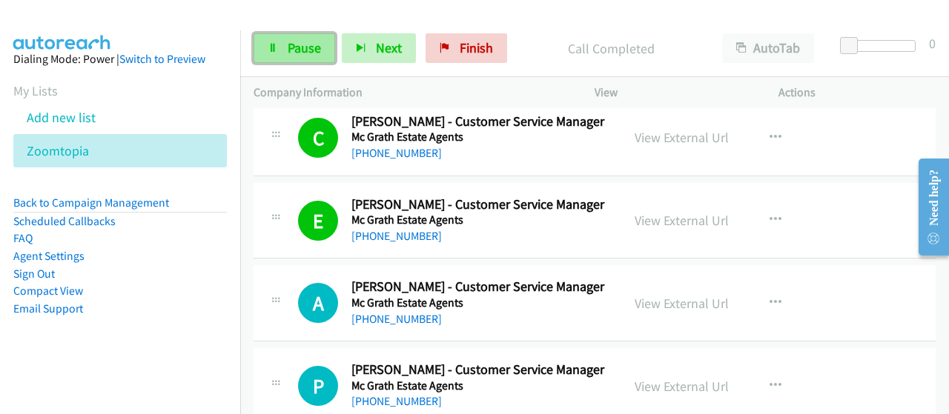
click at [300, 45] on span "Pause" at bounding box center [304, 47] width 33 height 17
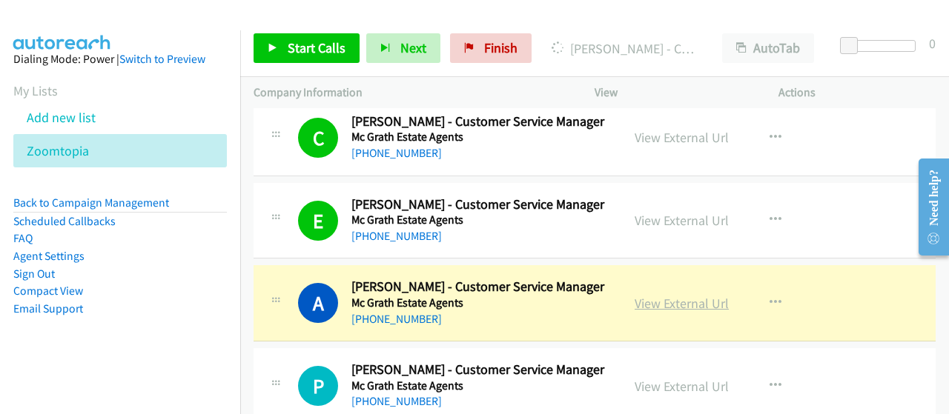
click at [678, 296] on link "View External Url" at bounding box center [682, 303] width 94 height 17
